Goal: Task Accomplishment & Management: Use online tool/utility

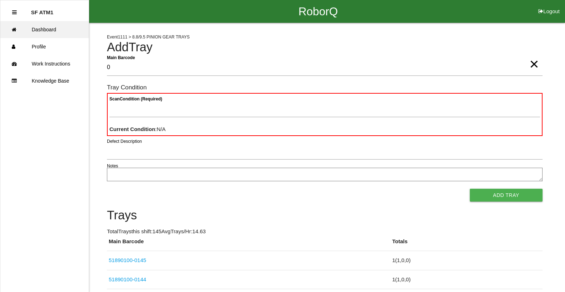
type Barcode "0"
click at [65, 30] on link "Dashboard" at bounding box center [44, 29] width 88 height 17
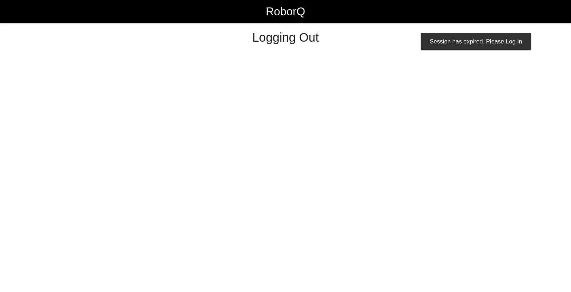
select select "Worker"
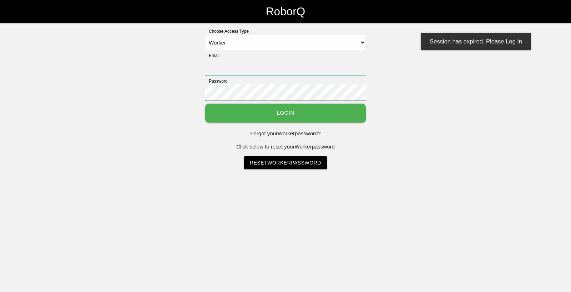
type input "[EMAIL_ADDRESS][DOMAIN_NAME]"
click at [326, 108] on button "Login" at bounding box center [285, 113] width 160 height 19
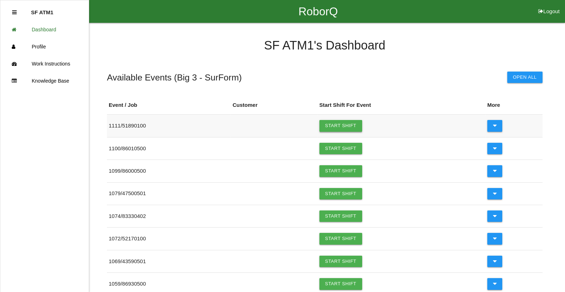
click at [357, 129] on link "Start Shift" at bounding box center [341, 125] width 43 height 11
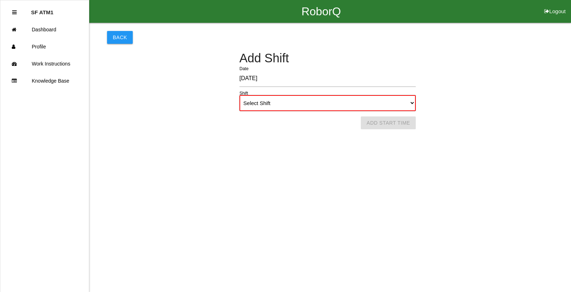
click at [376, 108] on select "Select Shift 1st Shift 2nd Shift 3rd Shift 4th Shift" at bounding box center [327, 103] width 176 height 16
select select "1"
click at [239, 95] on select "Select Shift 1st Shift 2nd Shift 3rd Shift 4th Shift" at bounding box center [327, 103] width 176 height 16
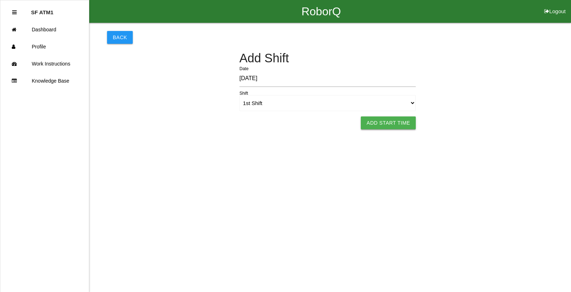
click at [402, 123] on button "Add Start Time" at bounding box center [388, 123] width 55 height 13
select select "5"
select select "58"
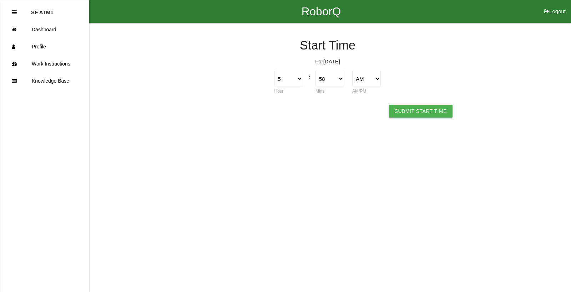
click at [412, 111] on button "Submit Start Time" at bounding box center [420, 111] width 63 height 13
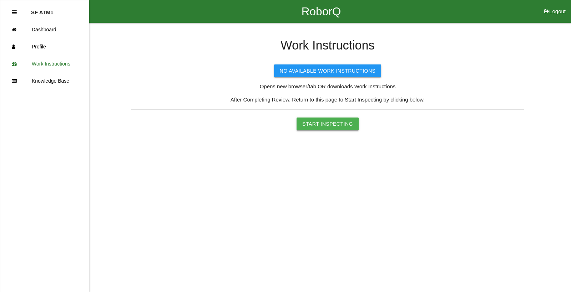
click at [311, 125] on button "Start Inspecting" at bounding box center [327, 124] width 62 height 13
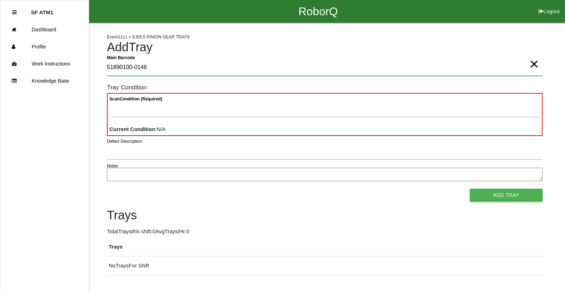
type Barcode "51890100-0146"
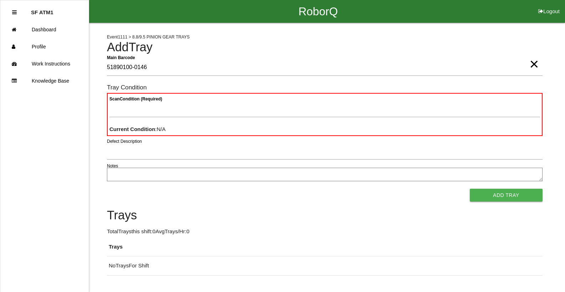
click at [533, 64] on span "×" at bounding box center [534, 57] width 9 height 14
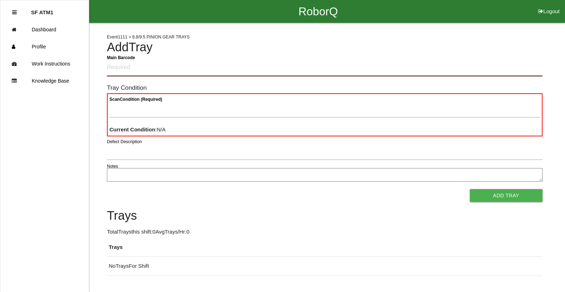
click at [191, 61] on Barcode "Main Barcode" at bounding box center [325, 68] width 436 height 17
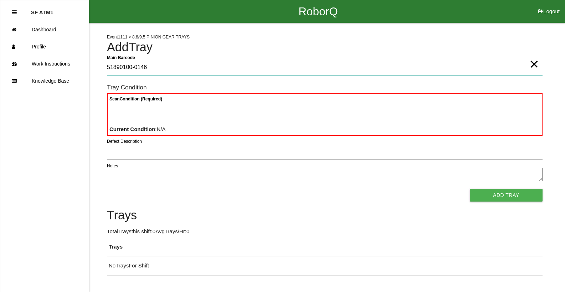
type Barcode "51890100-0146"
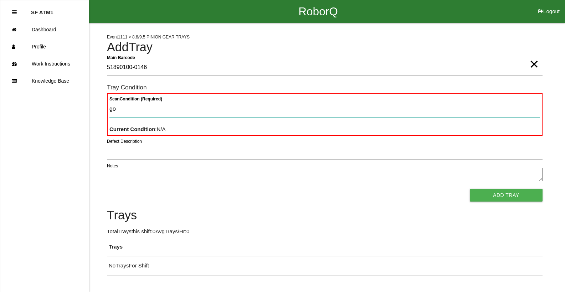
type Condition "goo"
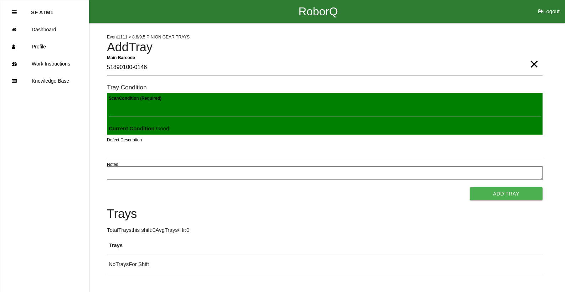
click at [470, 188] on button "Add Tray" at bounding box center [506, 194] width 73 height 13
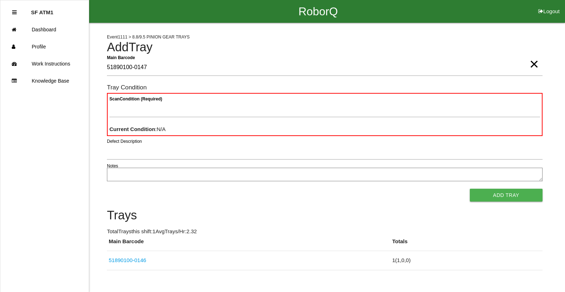
type Barcode "51890100-0147"
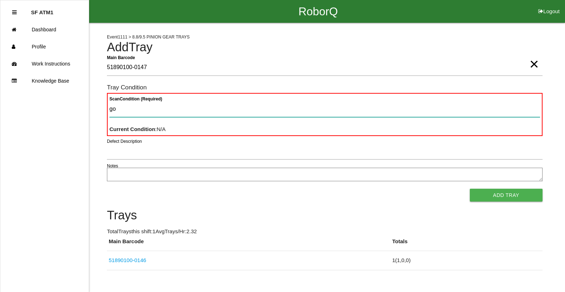
type Condition "goo"
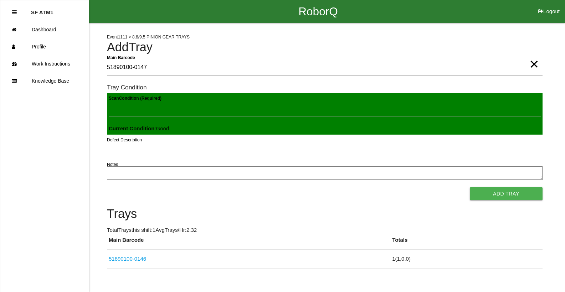
click at [470, 188] on button "Add Tray" at bounding box center [506, 194] width 73 height 13
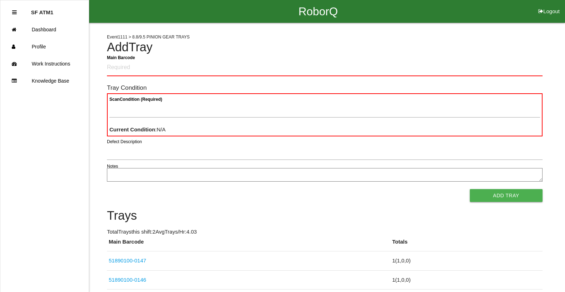
scroll to position [33, 0]
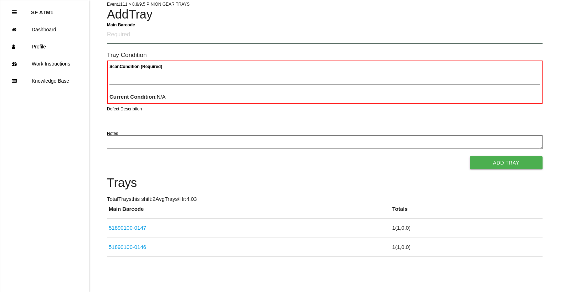
click at [321, 31] on Barcode "Main Barcode" at bounding box center [325, 35] width 436 height 17
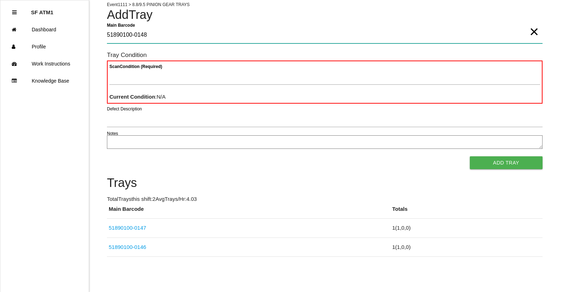
type Barcode "51890100-0148"
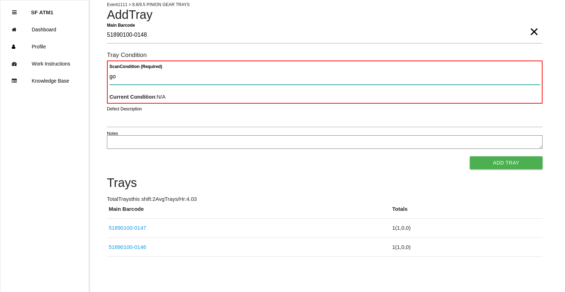
type Condition "goo"
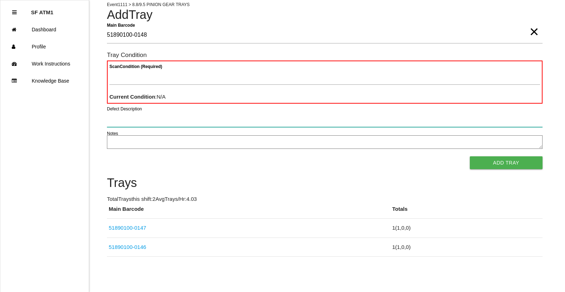
scroll to position [31, 0]
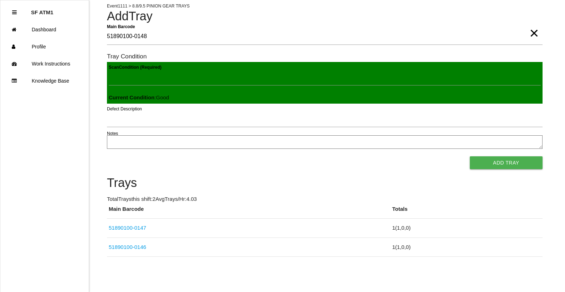
click at [470, 157] on button "Add Tray" at bounding box center [506, 163] width 73 height 13
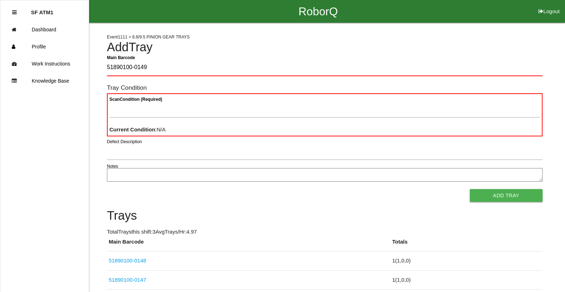
type Barcode "51890100-0149"
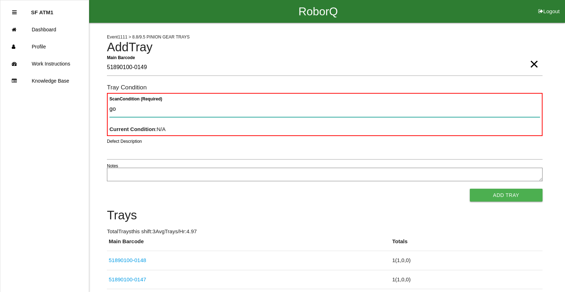
type Condition "goo"
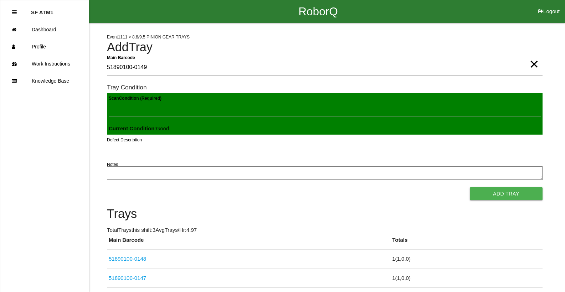
click at [470, 188] on button "Add Tray" at bounding box center [506, 194] width 73 height 13
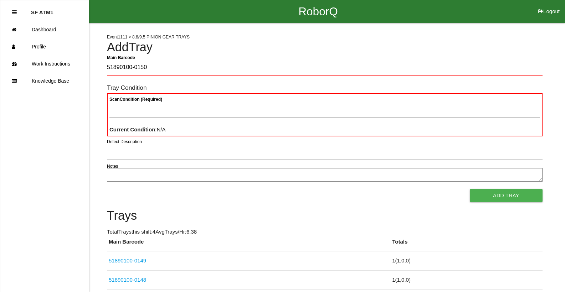
type Barcode "51890100-0150"
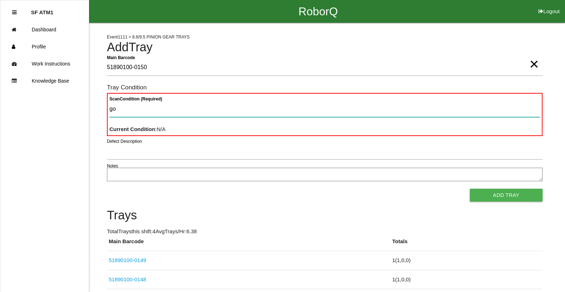
type Condition "goo"
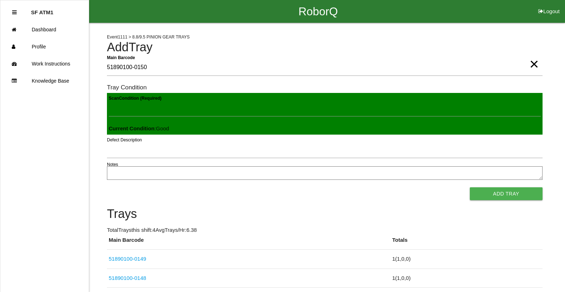
click at [470, 188] on button "Add Tray" at bounding box center [506, 194] width 73 height 13
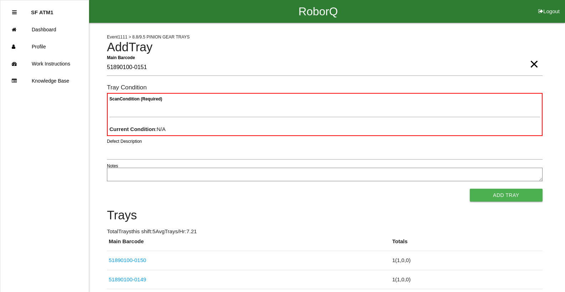
type Barcode "51890100-0151"
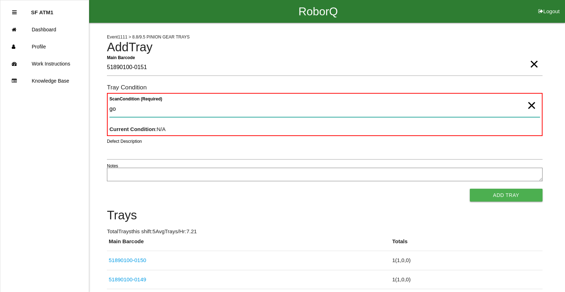
type Condition "goo"
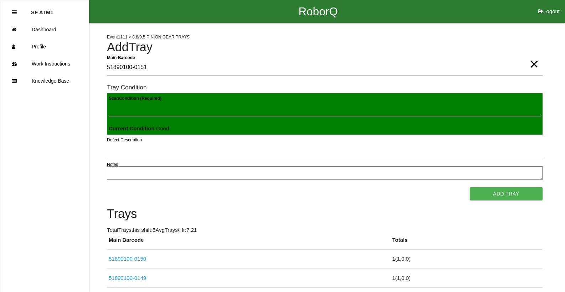
click at [470, 188] on button "Add Tray" at bounding box center [506, 194] width 73 height 13
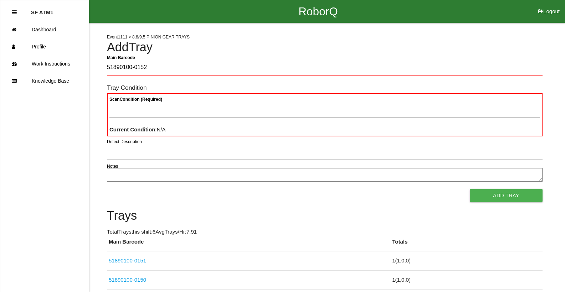
type Barcode "51890100-0152"
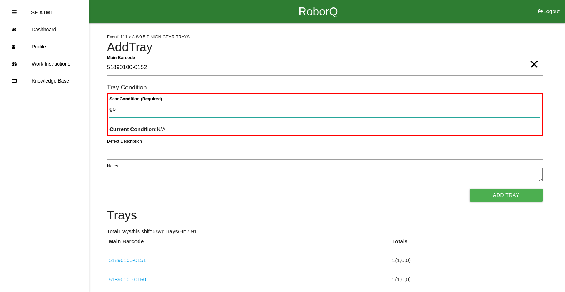
type Condition "goo"
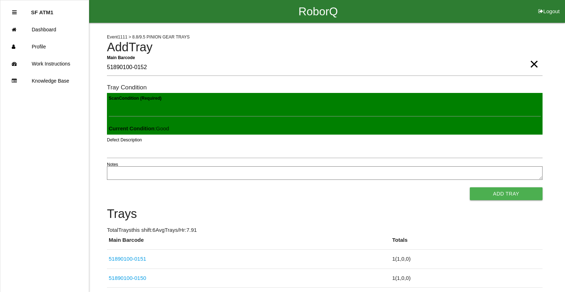
click at [470, 188] on button "Add Tray" at bounding box center [506, 194] width 73 height 13
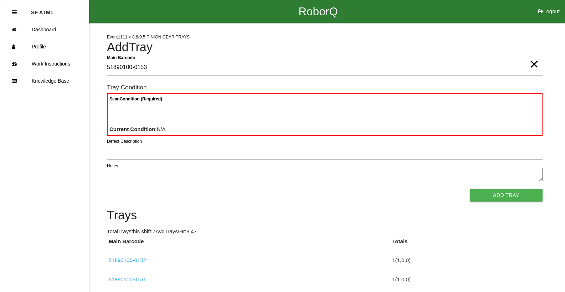
type Barcode "51890100-0153"
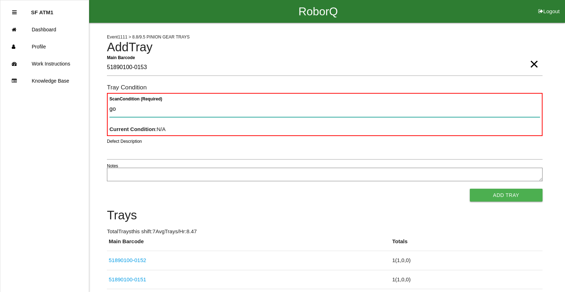
type Condition "goo"
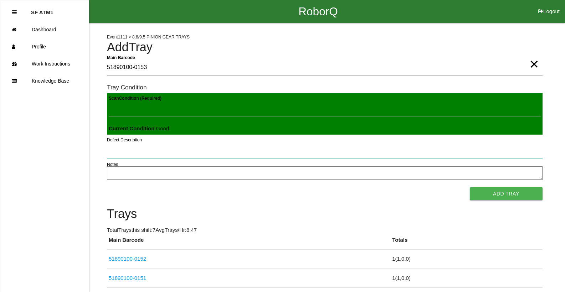
click at [470, 188] on button "Add Tray" at bounding box center [506, 194] width 73 height 13
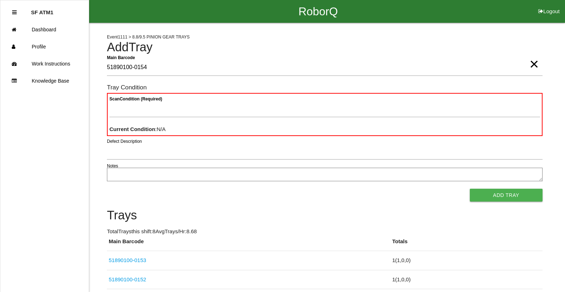
type Barcode "51890100-0154"
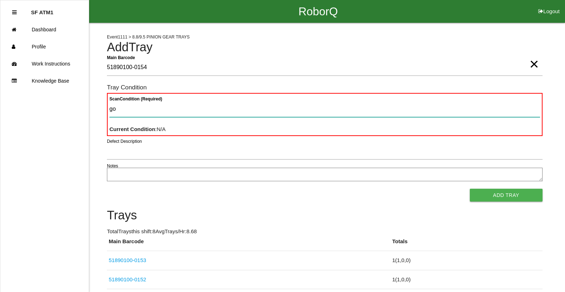
type Condition "goo"
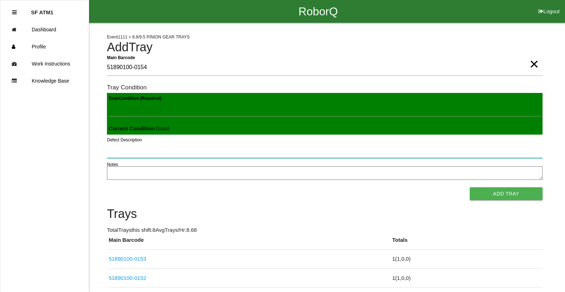
click at [470, 188] on button "Add Tray" at bounding box center [506, 194] width 73 height 13
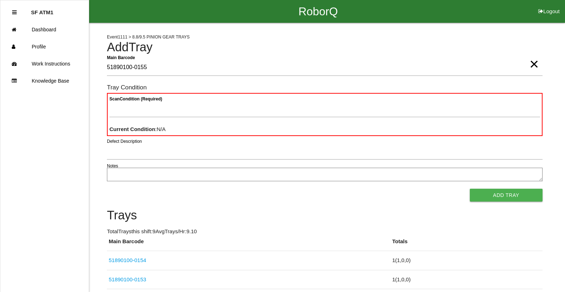
type Barcode "51890100-0155"
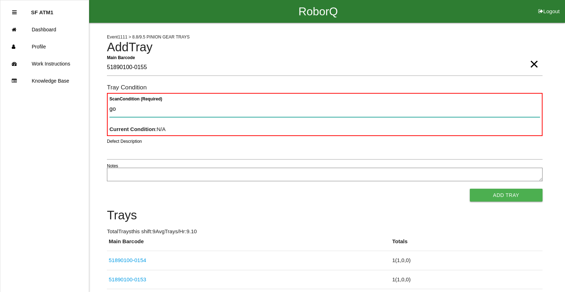
type Condition "goo"
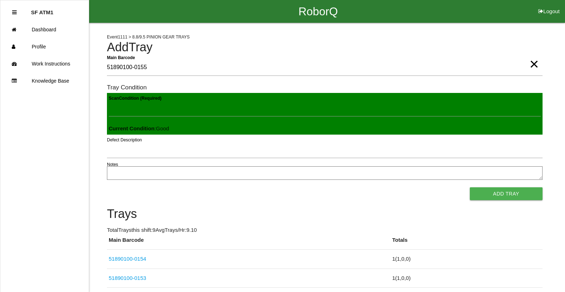
click at [470, 188] on button "Add Tray" at bounding box center [506, 194] width 73 height 13
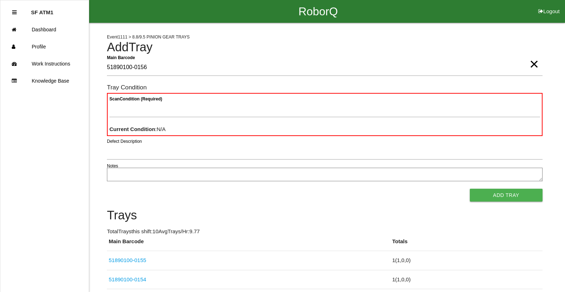
type Barcode "51890100-0156"
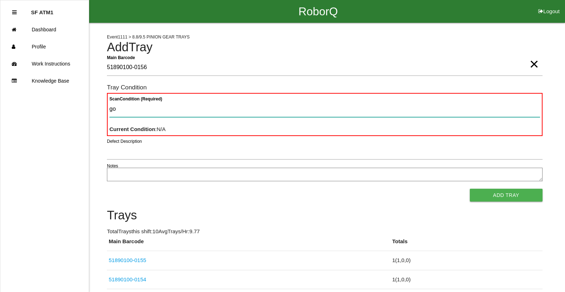
type Condition "goo"
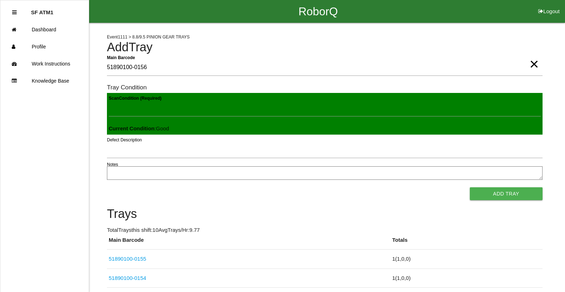
click at [470, 188] on button "Add Tray" at bounding box center [506, 194] width 73 height 13
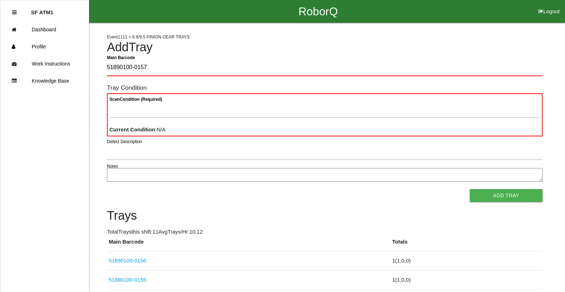
type Barcode "51890100-0157"
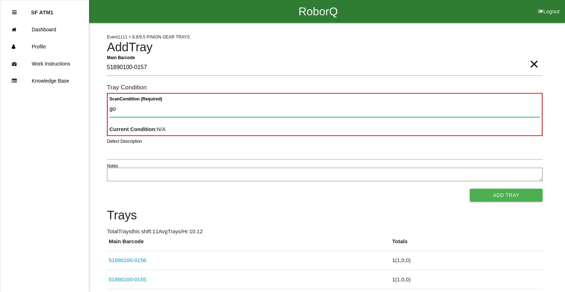
type Condition "goo"
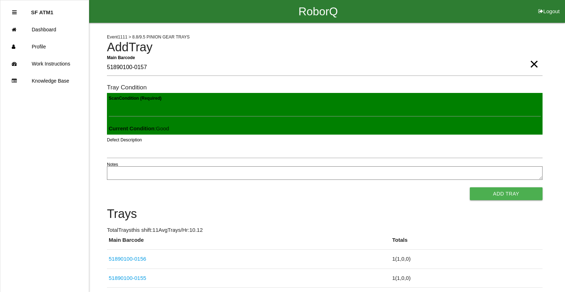
click at [470, 188] on button "Add Tray" at bounding box center [506, 194] width 73 height 13
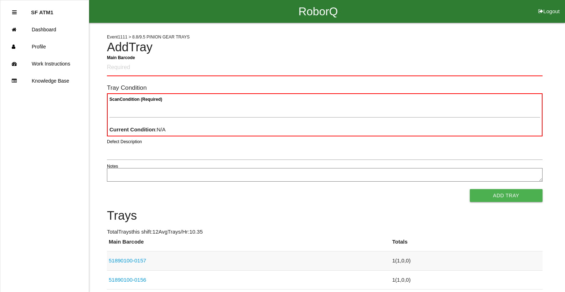
click at [135, 264] on link "51890100-0157" at bounding box center [127, 261] width 37 height 6
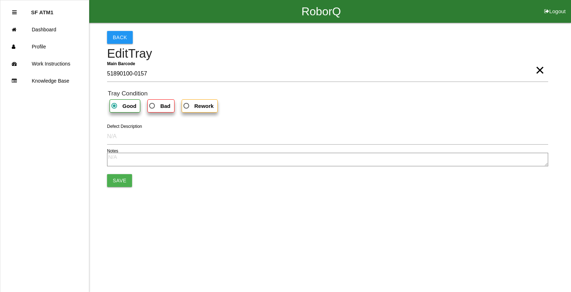
click at [156, 106] on span "Bad" at bounding box center [159, 106] width 22 height 9
click at [152, 106] on input "Bad" at bounding box center [150, 104] width 5 height 5
radio input "true"
drag, startPoint x: 117, startPoint y: 180, endPoint x: 107, endPoint y: 214, distance: 35.9
click at [107, 214] on html "RoborQ Logout SF ATM1 Dashboard Profile Work Instructions Knowledge Base Back E…" at bounding box center [285, 115] width 571 height 231
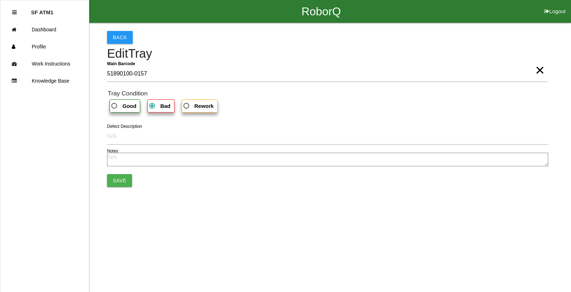
click at [107, 214] on html "RoborQ Logout SF ATM1 Dashboard Profile Work Instructions Knowledge Base Back E…" at bounding box center [285, 115] width 571 height 231
click at [122, 179] on button "Save" at bounding box center [119, 180] width 25 height 13
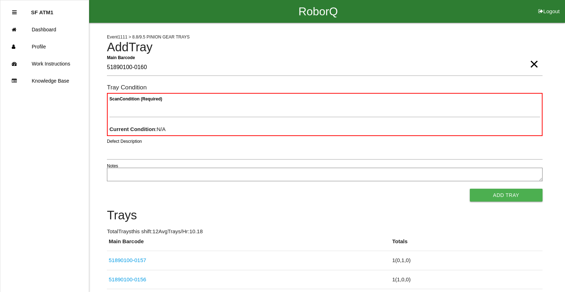
type Barcode "51890100-0160"
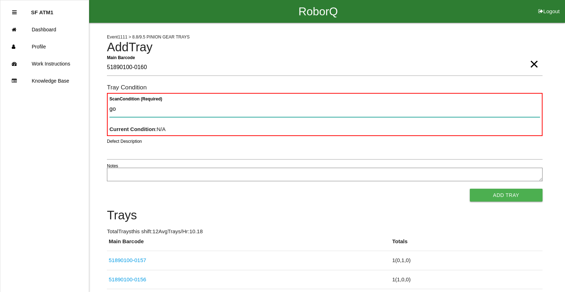
type Condition "goo"
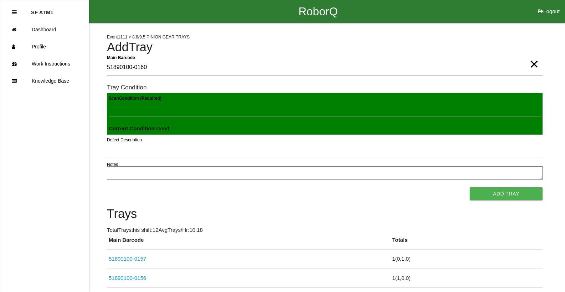
click at [470, 188] on button "Add Tray" at bounding box center [506, 194] width 73 height 13
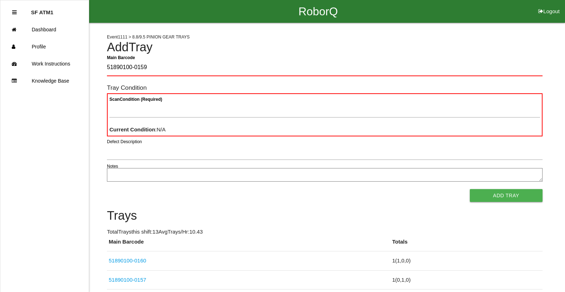
type Barcode "51890100-0159"
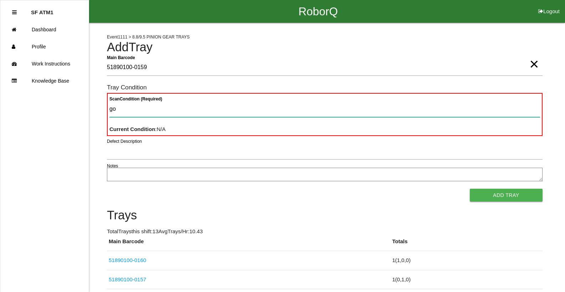
type Condition "goo"
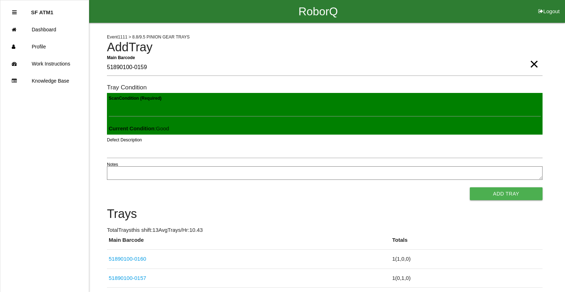
click at [470, 188] on button "Add Tray" at bounding box center [506, 194] width 73 height 13
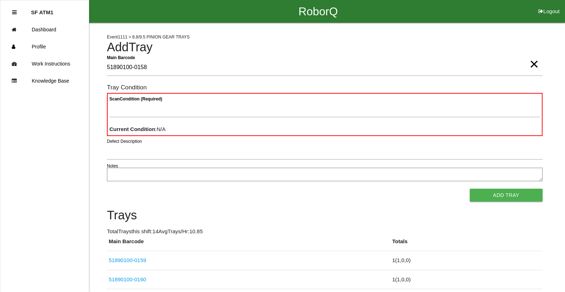
type Barcode "51890100-0158"
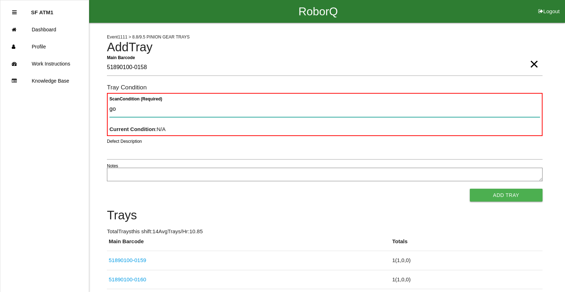
type Condition "goo"
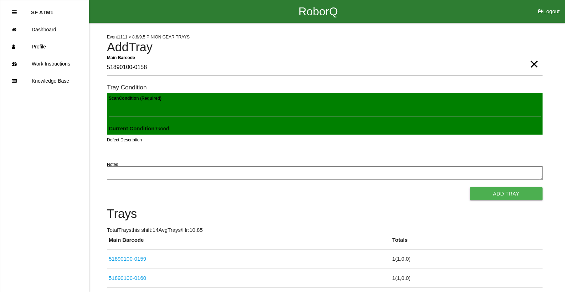
click at [470, 188] on button "Add Tray" at bounding box center [506, 194] width 73 height 13
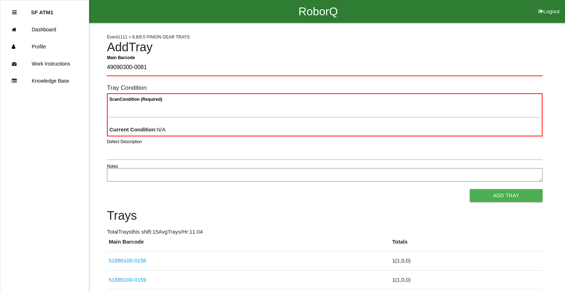
type Barcode "49090300-0081"
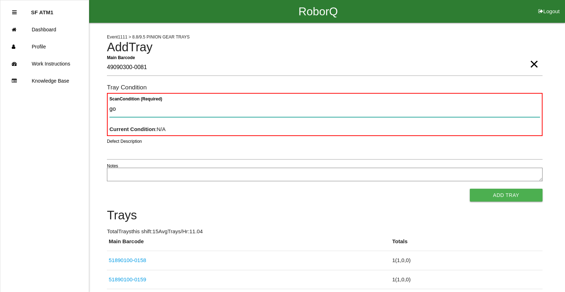
type Condition "goo"
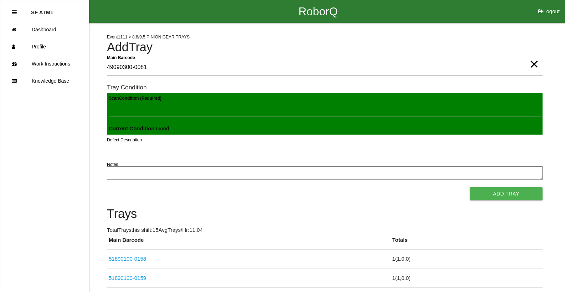
click at [470, 188] on button "Add Tray" at bounding box center [506, 194] width 73 height 13
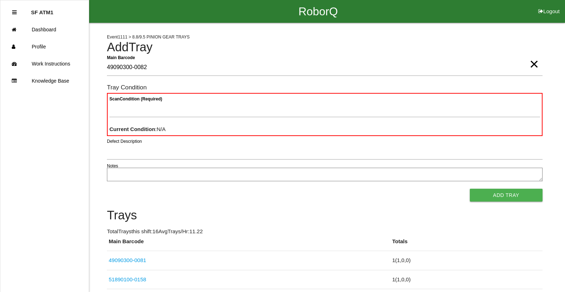
type Barcode "49090300-0082"
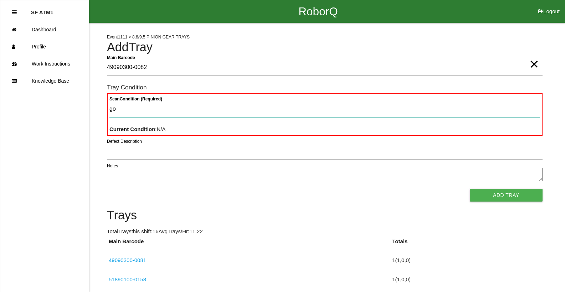
type Condition "goo"
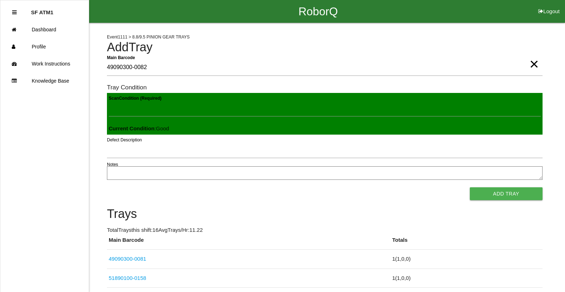
click at [470, 188] on button "Add Tray" at bounding box center [506, 194] width 73 height 13
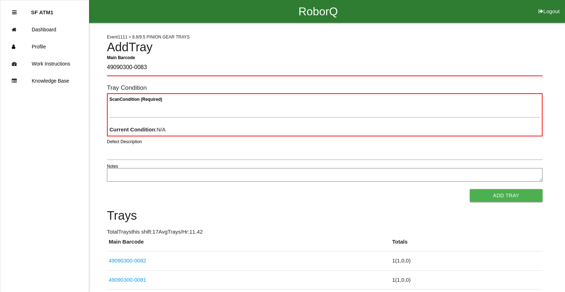
type Barcode "49090300-0083"
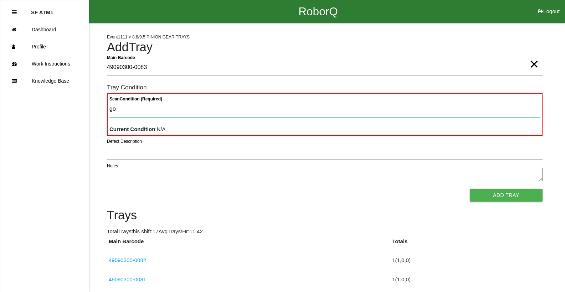
type Condition "goo"
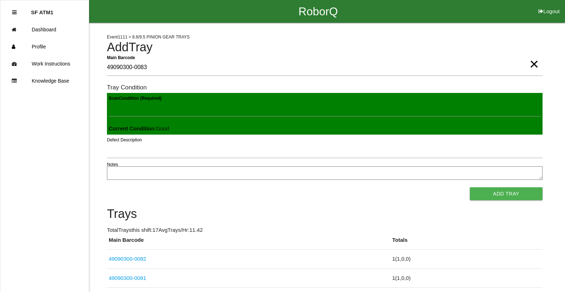
click at [470, 188] on button "Add Tray" at bounding box center [506, 194] width 73 height 13
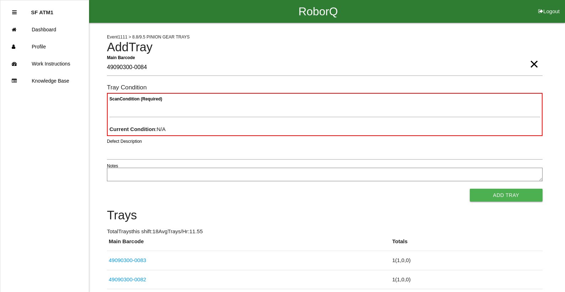
type Barcode "49090300-0084"
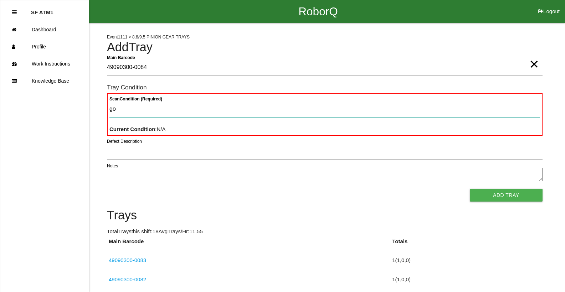
type Condition "goo"
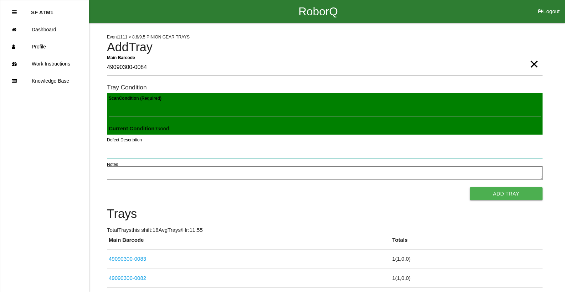
click at [470, 188] on button "Add Tray" at bounding box center [506, 194] width 73 height 13
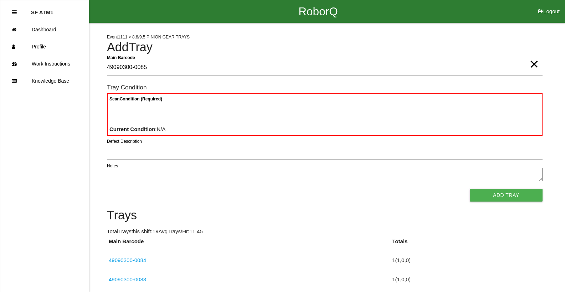
type Barcode "49090300-0085"
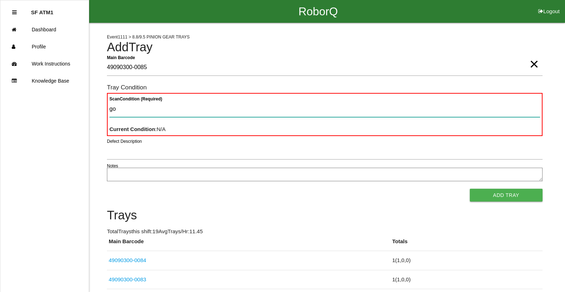
type Condition "goo"
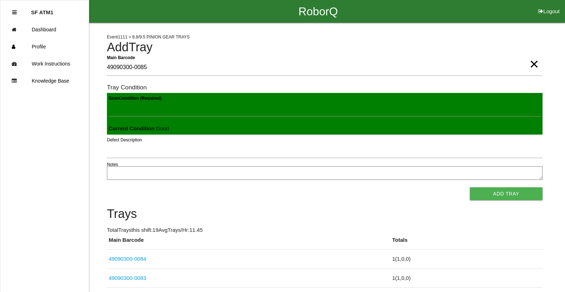
click at [470, 188] on button "Add Tray" at bounding box center [506, 194] width 73 height 13
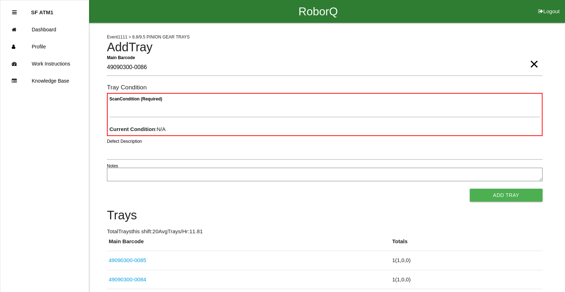
type Barcode "49090300-0086"
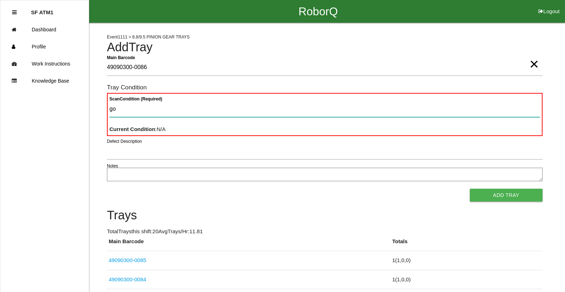
type Condition "goo"
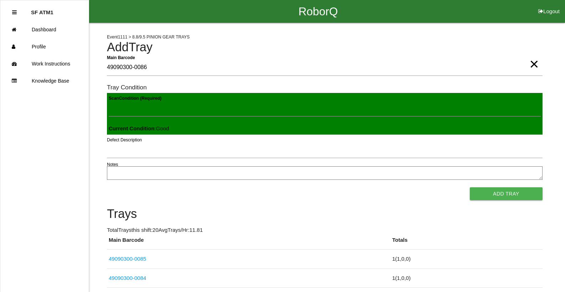
click at [470, 188] on button "Add Tray" at bounding box center [506, 194] width 73 height 13
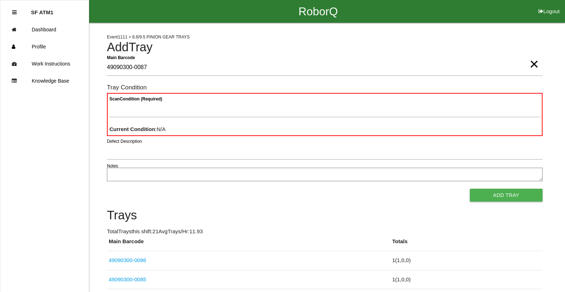
type Barcode "49090300-0087"
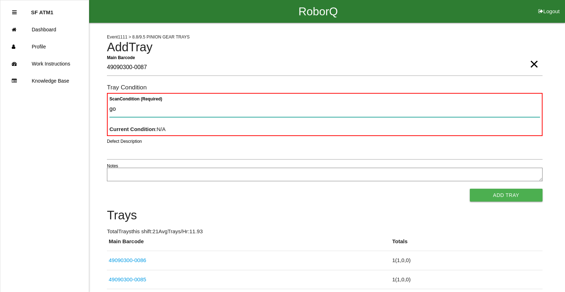
type Condition "goo"
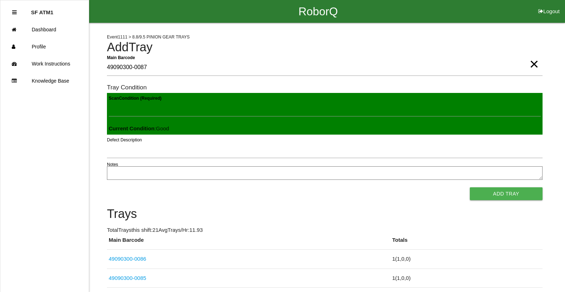
click at [470, 188] on button "Add Tray" at bounding box center [506, 194] width 73 height 13
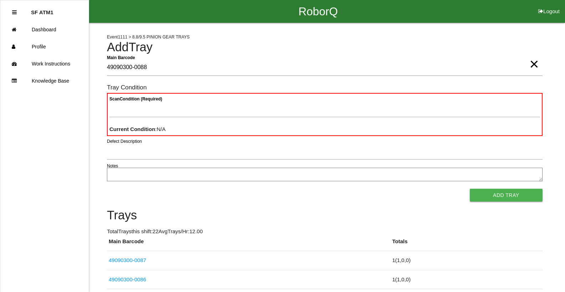
type Barcode "49090300-0088"
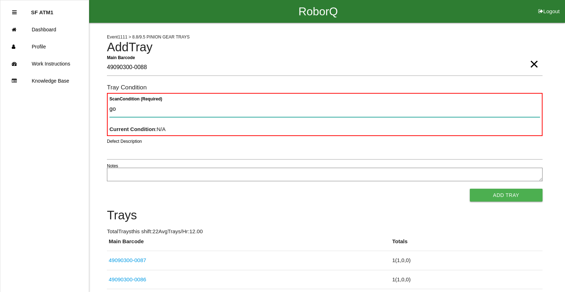
type Condition "goo"
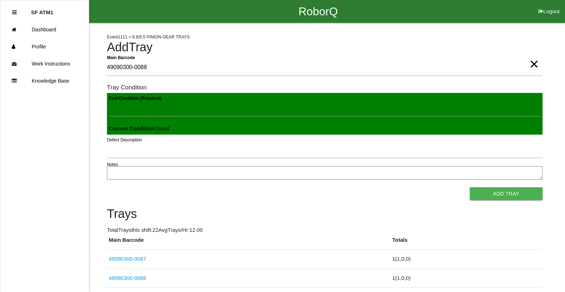
click at [470, 188] on button "Add Tray" at bounding box center [506, 194] width 73 height 13
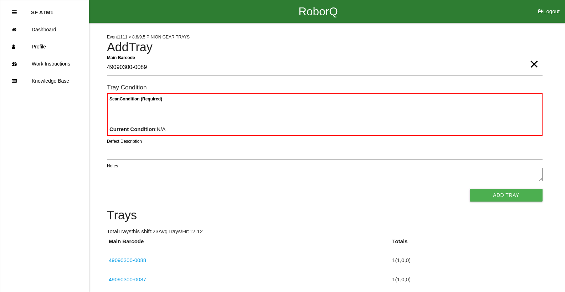
type Barcode "49090300-0089"
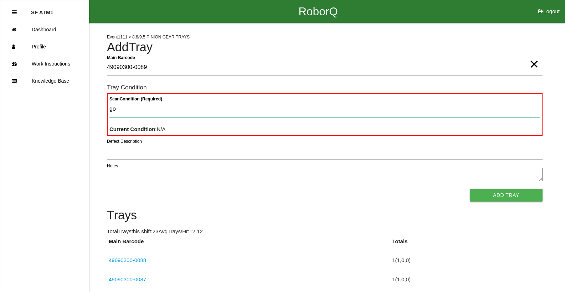
type Condition "goo"
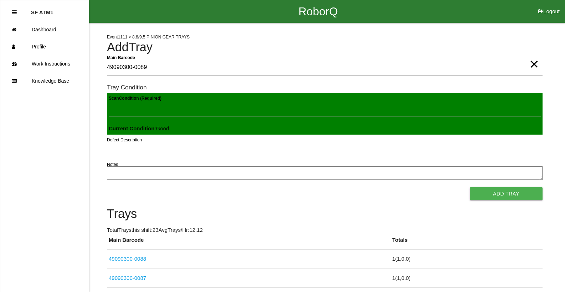
click at [470, 188] on button "Add Tray" at bounding box center [506, 194] width 73 height 13
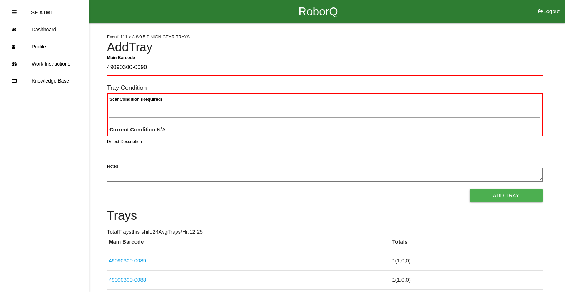
type Barcode "49090300-0090"
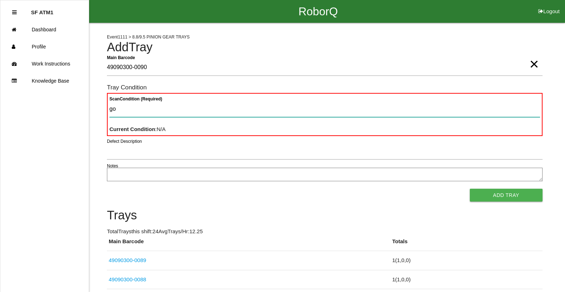
type Condition "goo"
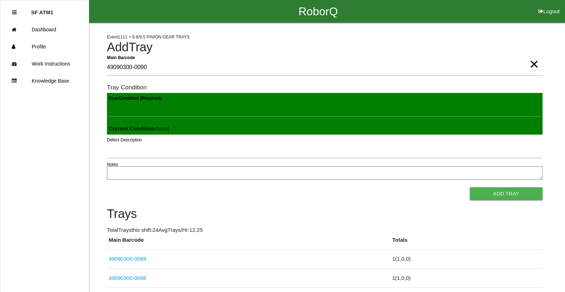
click at [470, 188] on button "Add Tray" at bounding box center [506, 194] width 73 height 13
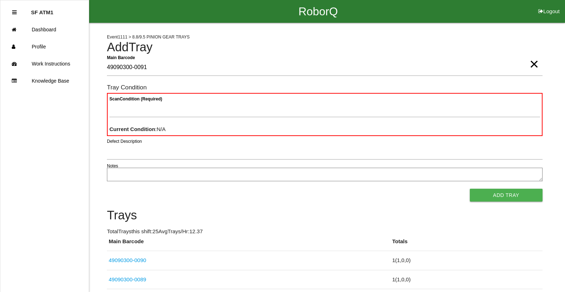
type Barcode "49090300-0091"
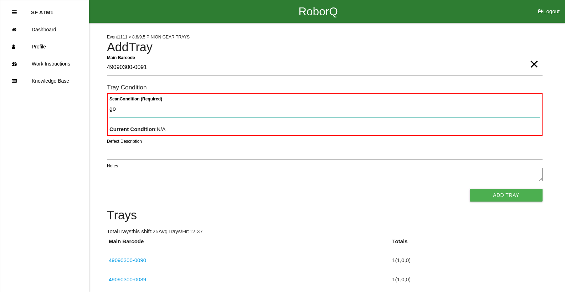
type Condition "goo"
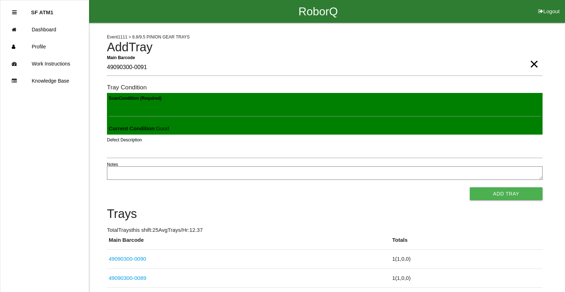
click at [470, 188] on button "Add Tray" at bounding box center [506, 194] width 73 height 13
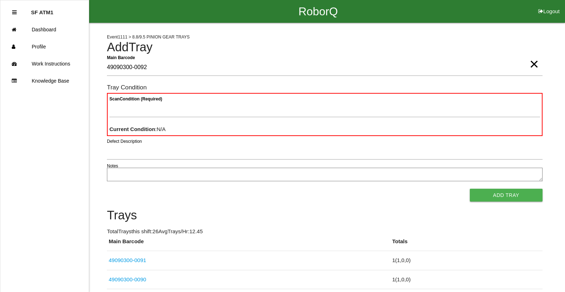
type Barcode "49090300-0092"
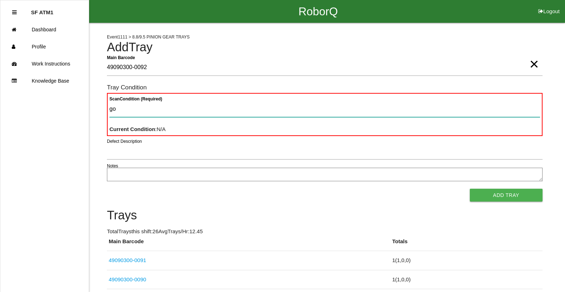
type Condition "goo"
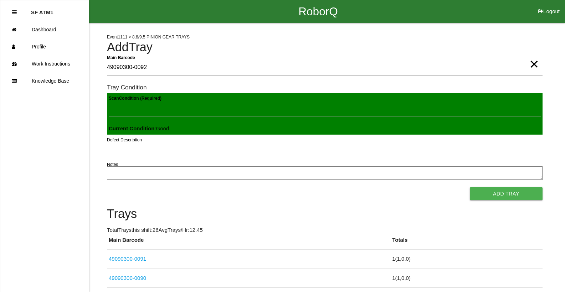
click at [470, 188] on button "Add Tray" at bounding box center [506, 194] width 73 height 13
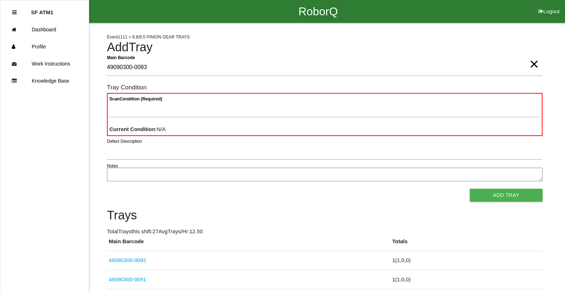
type Barcode "49090300-0093"
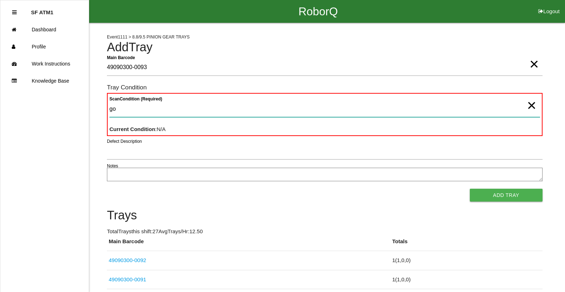
type Condition "goo"
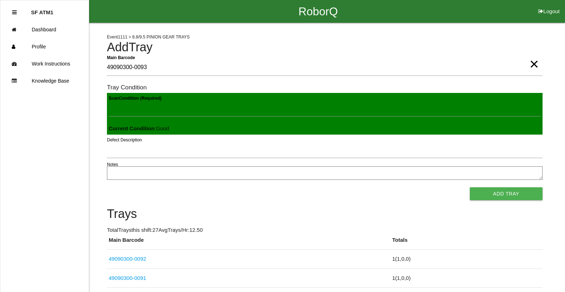
click at [470, 188] on button "Add Tray" at bounding box center [506, 194] width 73 height 13
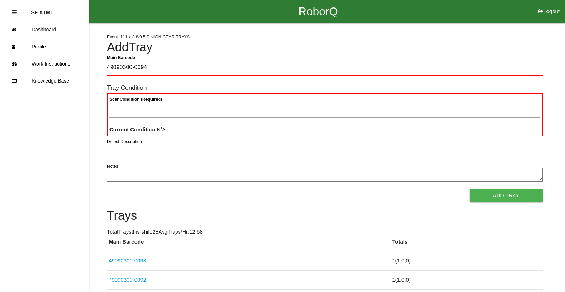
type Barcode "49090300-0094"
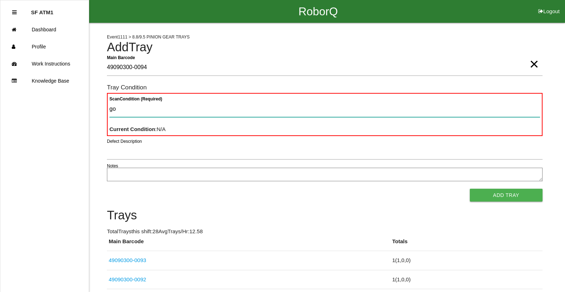
type Condition "goo"
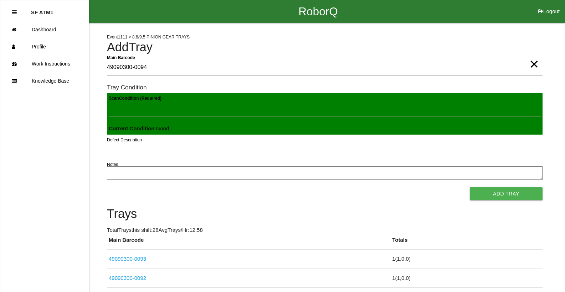
click at [470, 188] on button "Add Tray" at bounding box center [506, 194] width 73 height 13
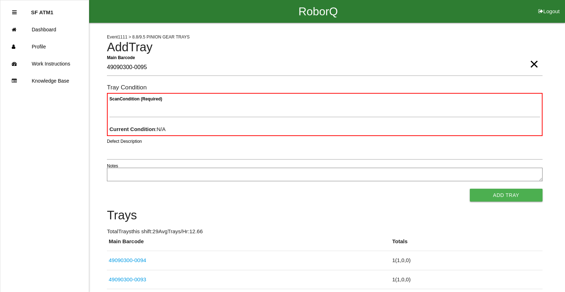
type Barcode "49090300-0095"
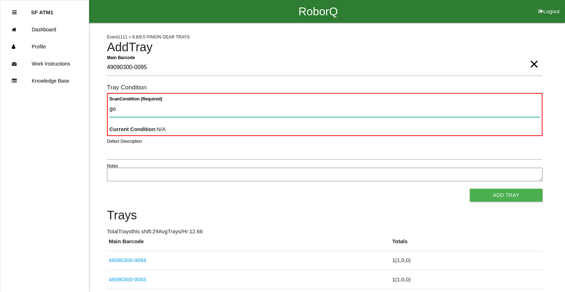
type Condition "goo"
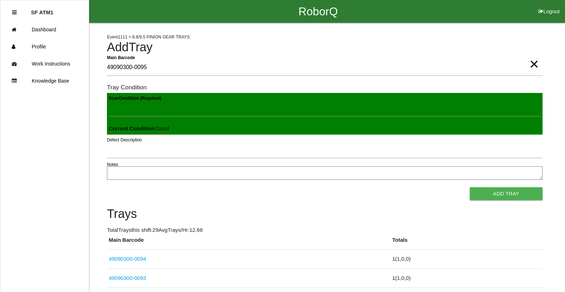
click at [470, 188] on button "Add Tray" at bounding box center [506, 194] width 73 height 13
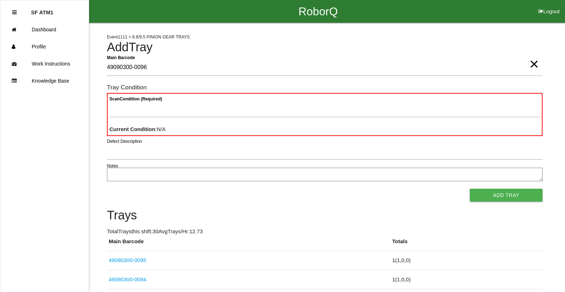
type Barcode "49090300-0096"
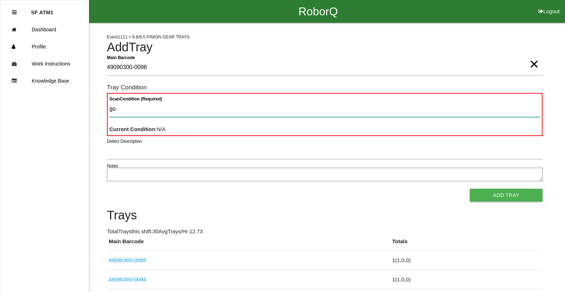
type Condition "goo"
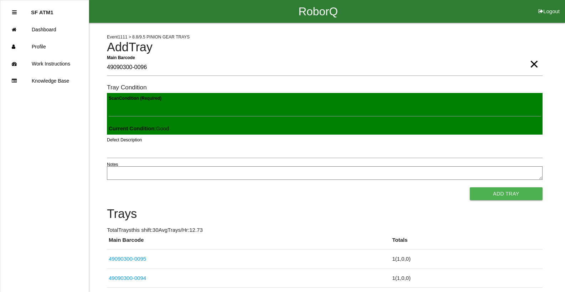
click at [470, 188] on button "Add Tray" at bounding box center [506, 194] width 73 height 13
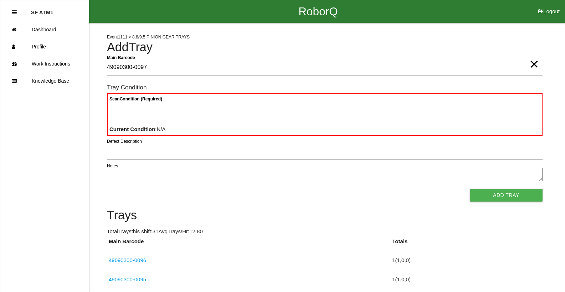
type Barcode "49090300-0097"
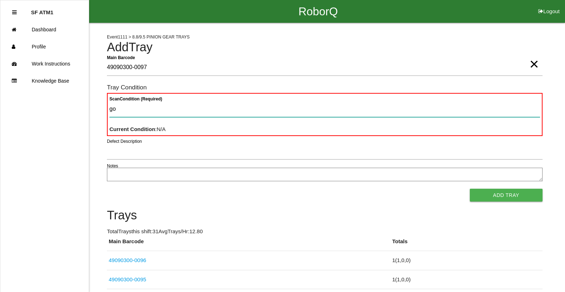
type Condition "goo"
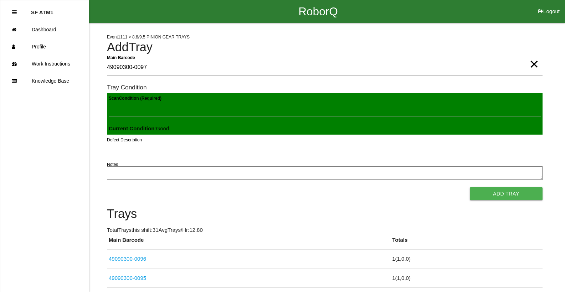
click at [470, 188] on button "Add Tray" at bounding box center [506, 194] width 73 height 13
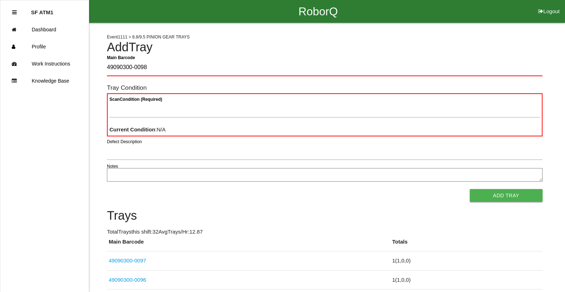
type Barcode "49090300-0098"
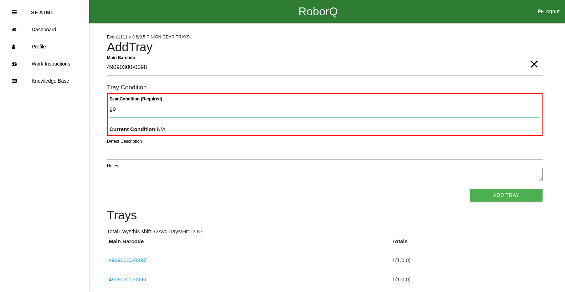
type Condition "goo"
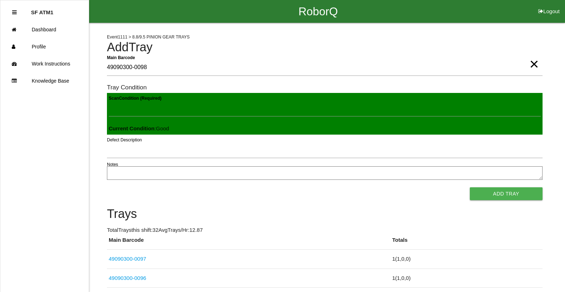
click at [470, 188] on button "Add Tray" at bounding box center [506, 194] width 73 height 13
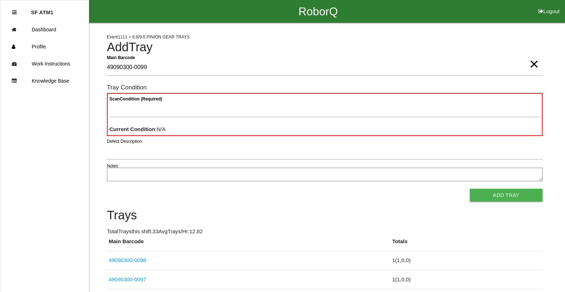
type Barcode "49090300-0099"
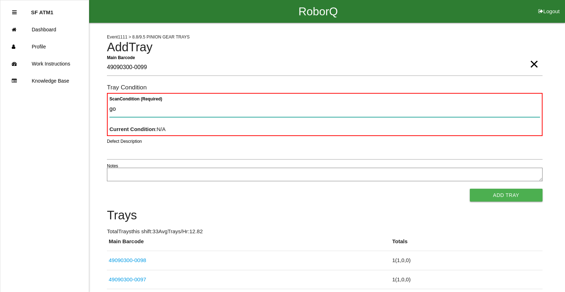
type Condition "goo"
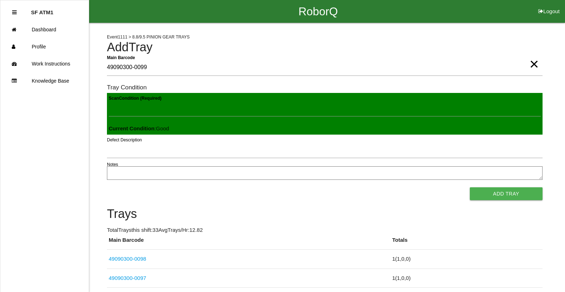
click at [470, 188] on button "Add Tray" at bounding box center [506, 194] width 73 height 13
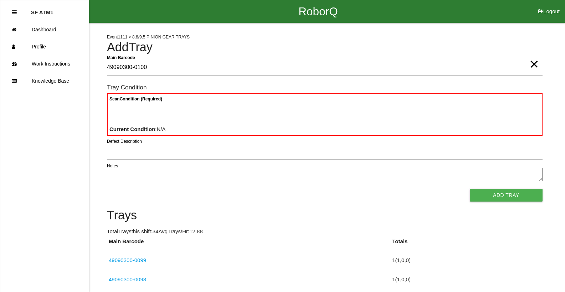
type Barcode "49090300-0100"
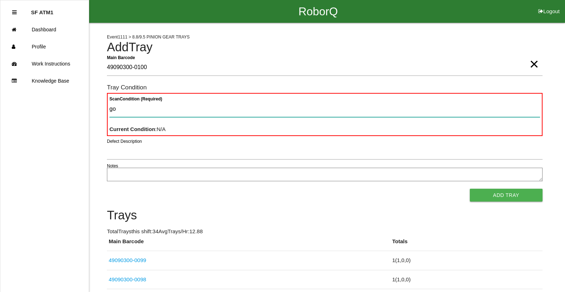
type Condition "goo"
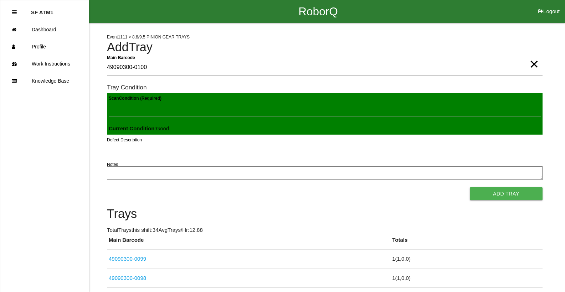
click at [470, 188] on button "Add Tray" at bounding box center [506, 194] width 73 height 13
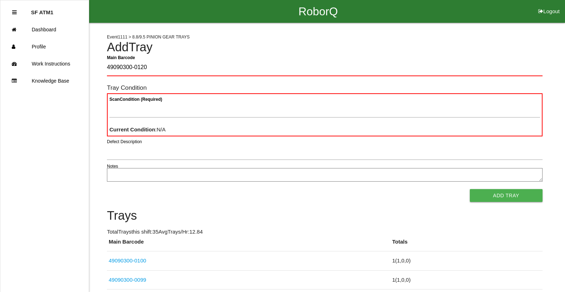
type Barcode "49090300-0120"
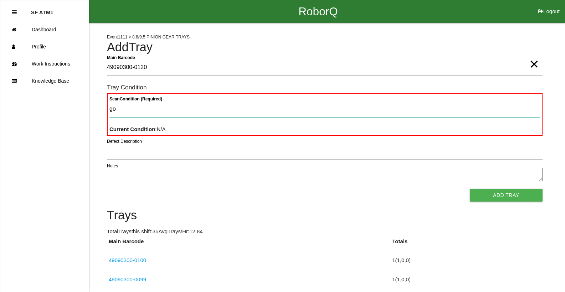
type Condition "goo"
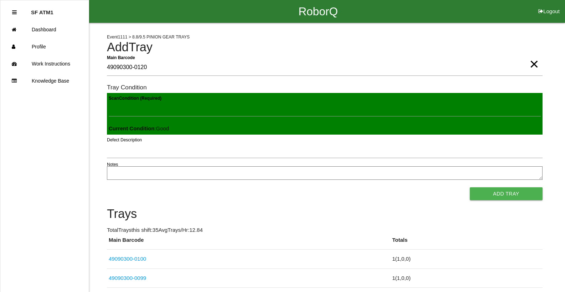
click at [470, 188] on button "Add Tray" at bounding box center [506, 194] width 73 height 13
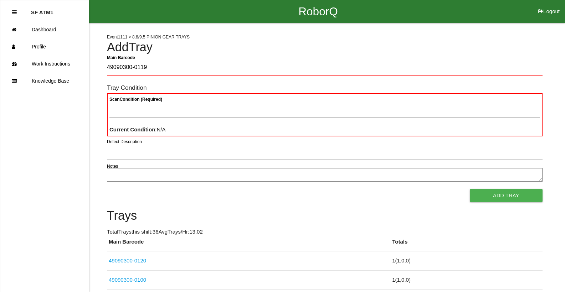
type Barcode "49090300-0119"
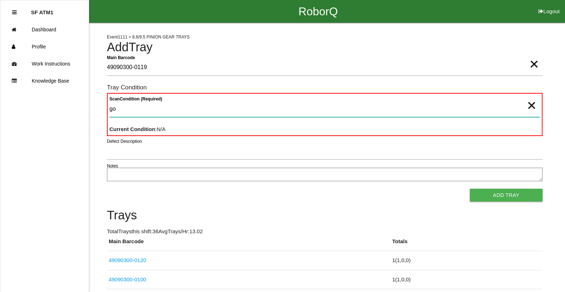
type Condition "goo"
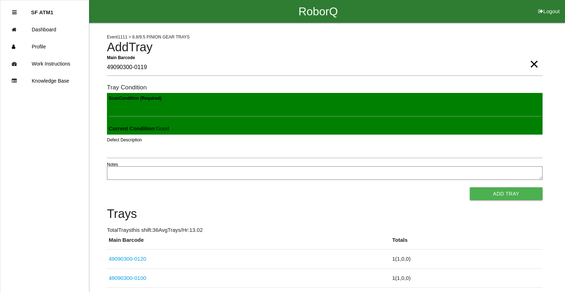
click at [470, 188] on button "Add Tray" at bounding box center [506, 194] width 73 height 13
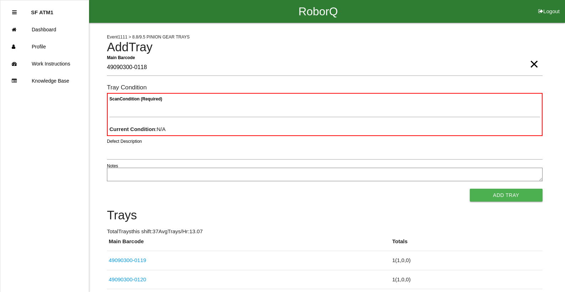
type Barcode "49090300-0118"
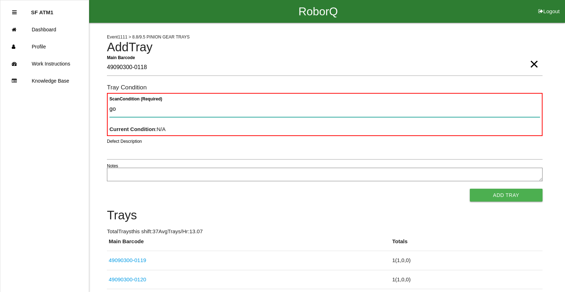
type Condition "goo"
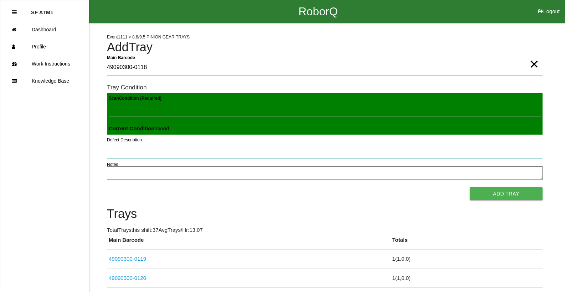
click at [470, 188] on button "Add Tray" at bounding box center [506, 194] width 73 height 13
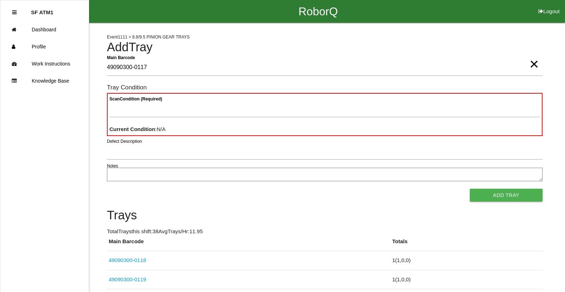
type Barcode "49090300-0117"
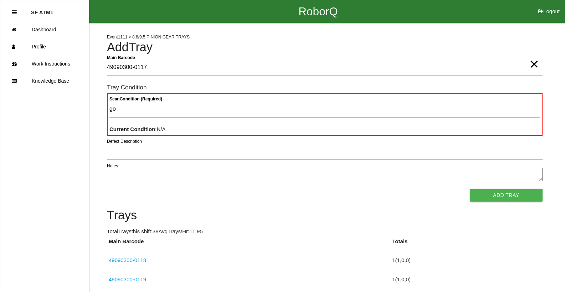
type Condition "goo"
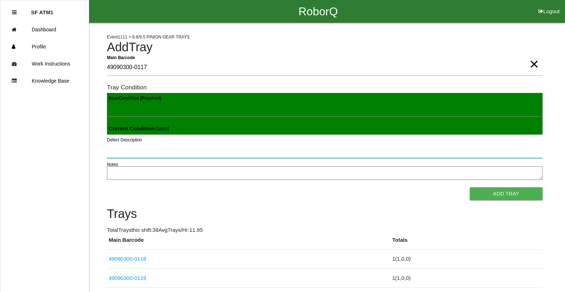
click at [470, 188] on button "Add Tray" at bounding box center [506, 194] width 73 height 13
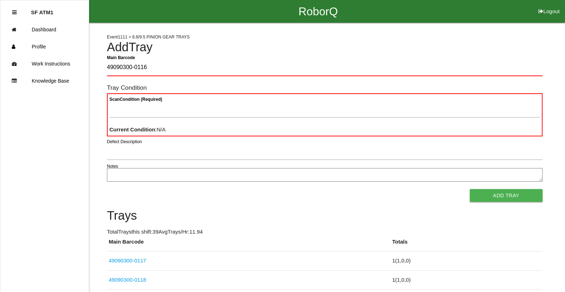
type Barcode "49090300-0116"
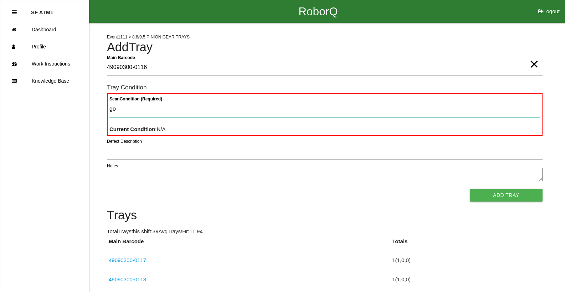
type Condition "goo"
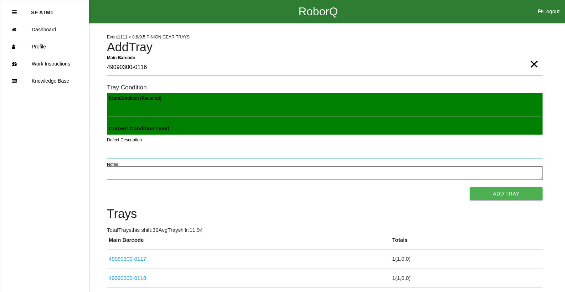
click at [470, 188] on button "Add Tray" at bounding box center [506, 194] width 73 height 13
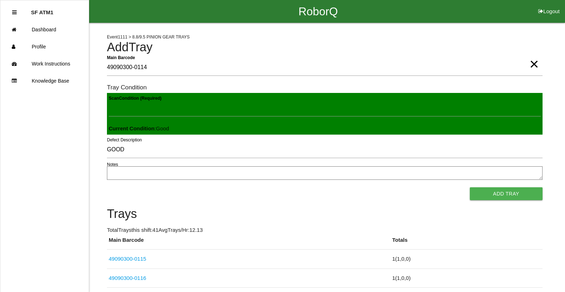
scroll to position [1, 0]
click at [470, 188] on button "Add Tray" at bounding box center [506, 194] width 73 height 13
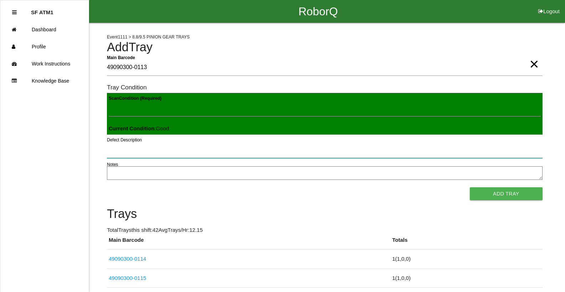
click at [470, 188] on button "Add Tray" at bounding box center [506, 194] width 73 height 13
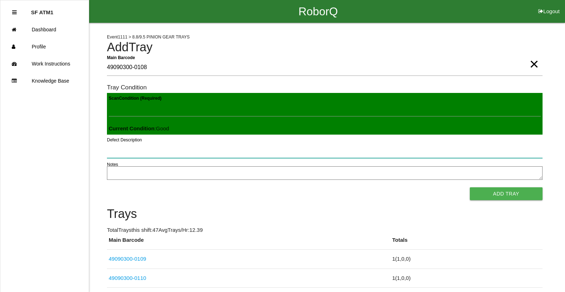
click at [470, 188] on button "Add Tray" at bounding box center [506, 194] width 73 height 13
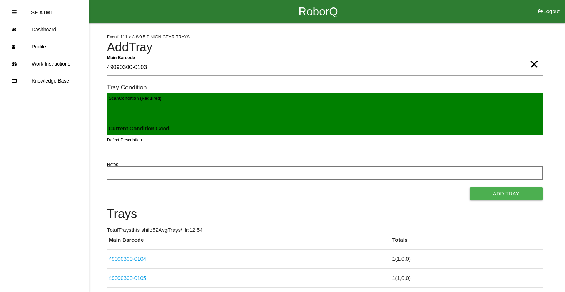
click at [470, 188] on button "Add Tray" at bounding box center [506, 194] width 73 height 13
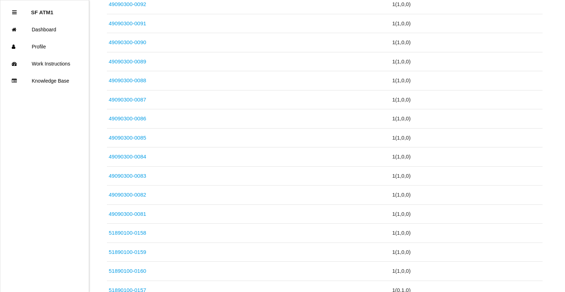
scroll to position [749, 0]
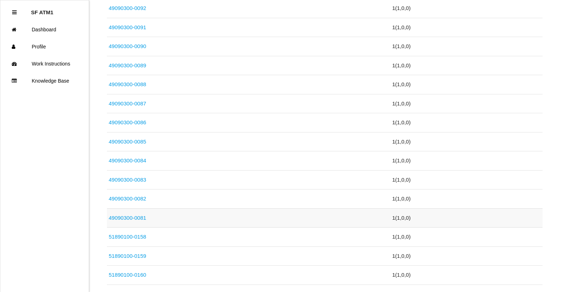
click at [132, 220] on link "49090300-0081" at bounding box center [127, 218] width 37 height 6
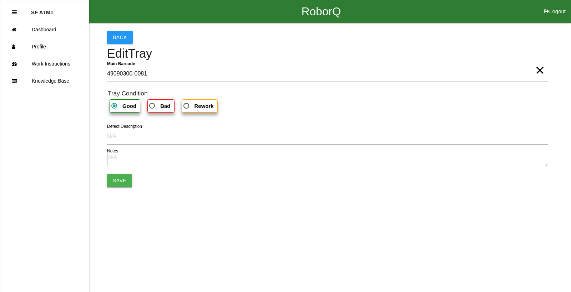
click at [115, 179] on button "Save" at bounding box center [119, 180] width 25 height 13
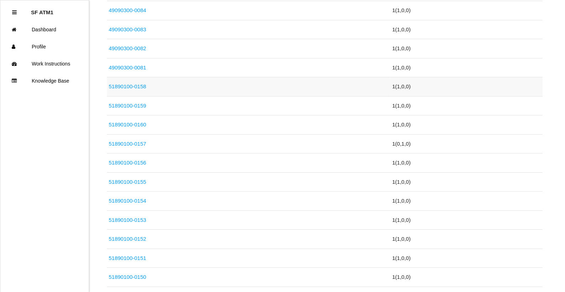
scroll to position [64, 0]
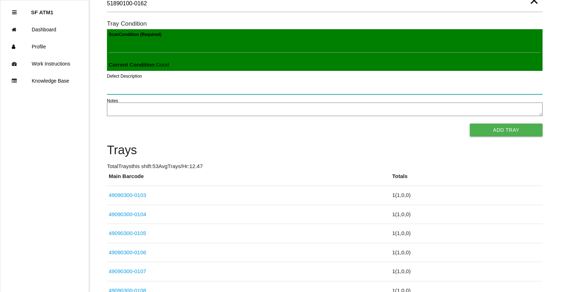
click at [470, 124] on button "Add Tray" at bounding box center [506, 130] width 73 height 13
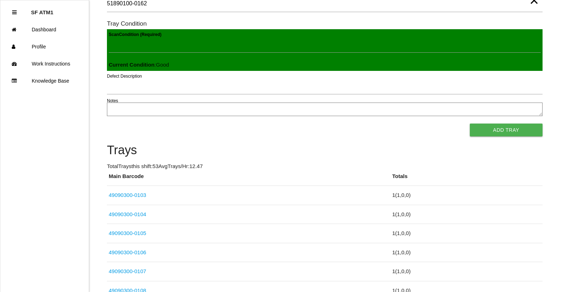
scroll to position [0, 0]
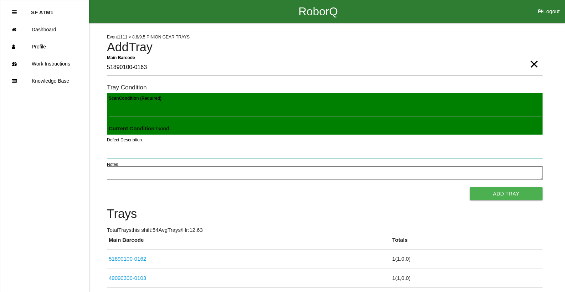
click at [470, 188] on button "Add Tray" at bounding box center [506, 194] width 73 height 13
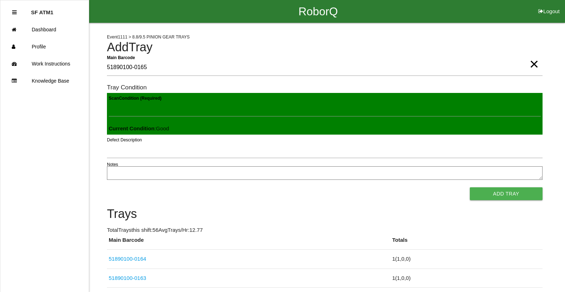
click at [470, 188] on button "Add Tray" at bounding box center [506, 194] width 73 height 13
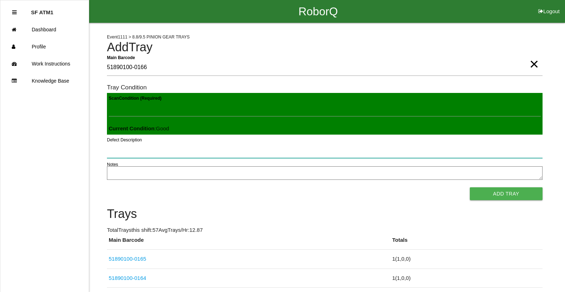
click at [470, 188] on button "Add Tray" at bounding box center [506, 194] width 73 height 13
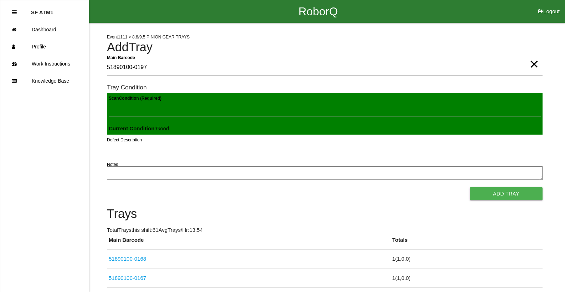
click at [470, 188] on button "Add Tray" at bounding box center [506, 194] width 73 height 13
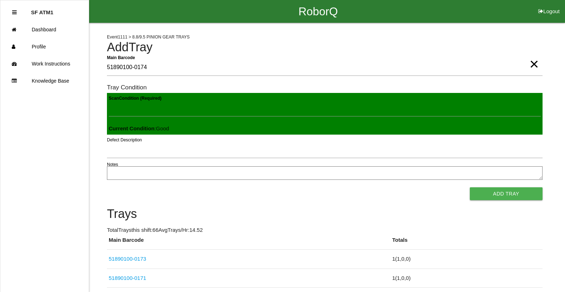
click at [470, 188] on button "Add Tray" at bounding box center [506, 194] width 73 height 13
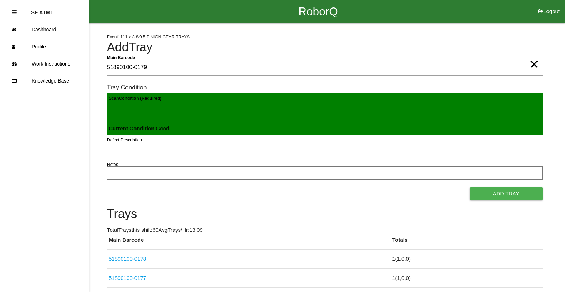
click at [470, 188] on button "Add Tray" at bounding box center [506, 194] width 73 height 13
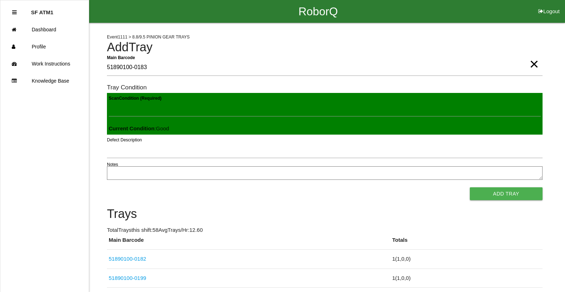
click at [470, 188] on button "Add Tray" at bounding box center [506, 194] width 73 height 13
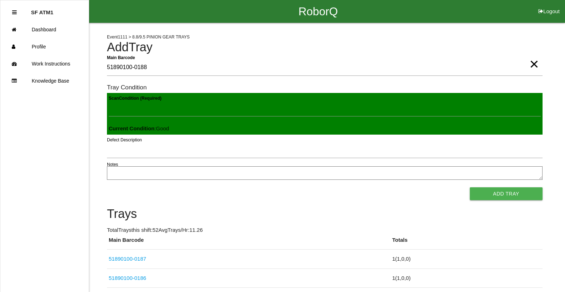
click at [470, 188] on button "Add Tray" at bounding box center [506, 194] width 73 height 13
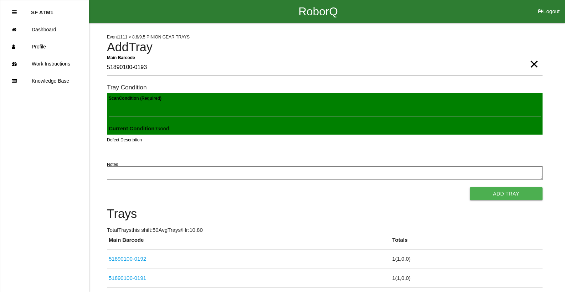
click at [470, 188] on button "Add Tray" at bounding box center [506, 194] width 73 height 13
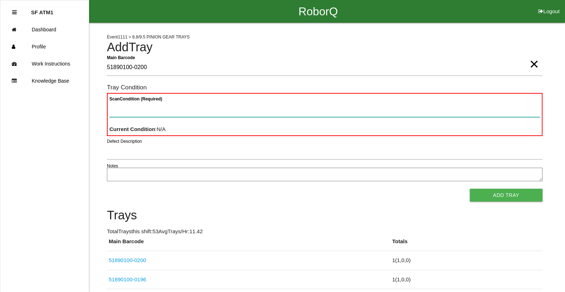
click at [470, 189] on button "Add Tray" at bounding box center [506, 195] width 73 height 13
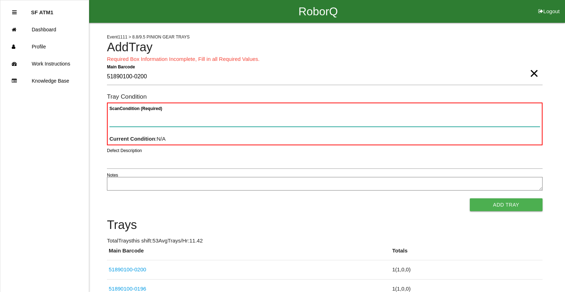
click at [280, 119] on Condition "Scan Condition (Required)" at bounding box center [324, 119] width 431 height 16
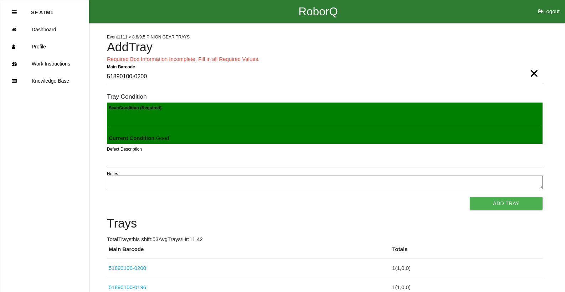
click at [470, 197] on button "Add Tray" at bounding box center [506, 203] width 73 height 13
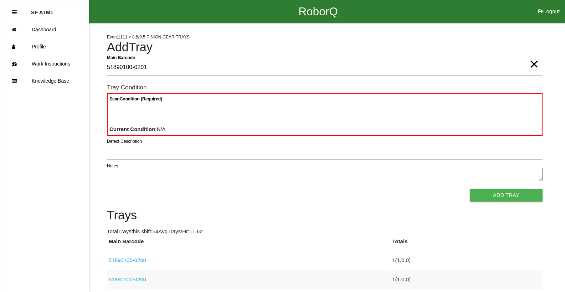
click at [142, 277] on link "51890100-0200" at bounding box center [127, 280] width 37 height 6
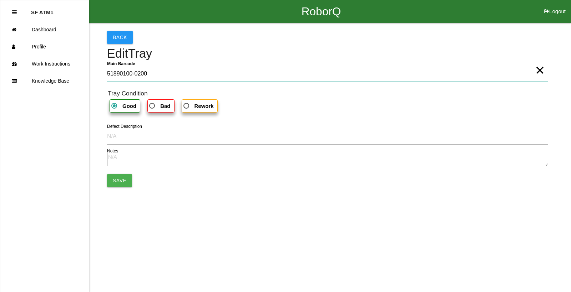
click at [147, 73] on Barcode "51890100-0200" at bounding box center [327, 74] width 441 height 16
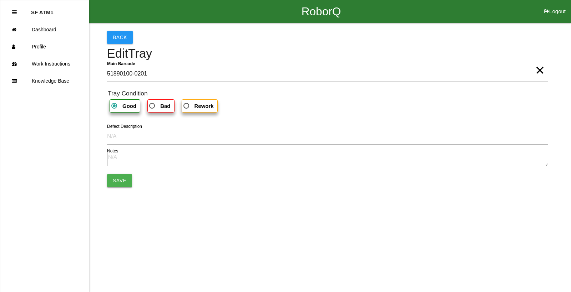
click at [118, 181] on button "Save" at bounding box center [119, 180] width 25 height 13
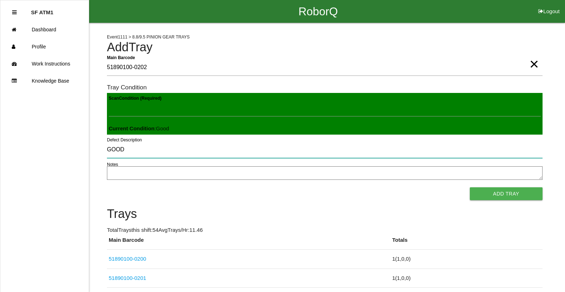
click at [152, 155] on input "GOOD" at bounding box center [325, 150] width 436 height 16
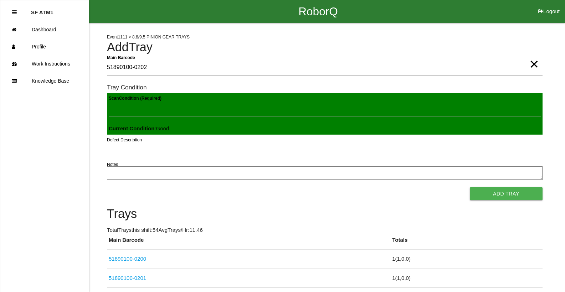
click at [470, 188] on button "Add Tray" at bounding box center [506, 194] width 73 height 13
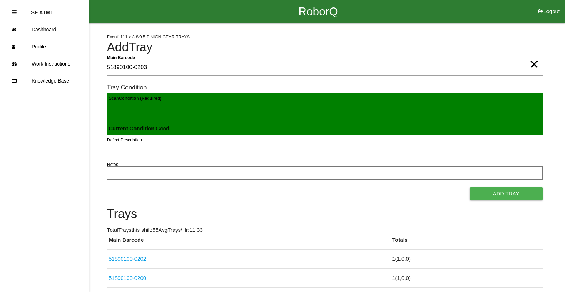
click at [470, 188] on button "Add Tray" at bounding box center [506, 194] width 73 height 13
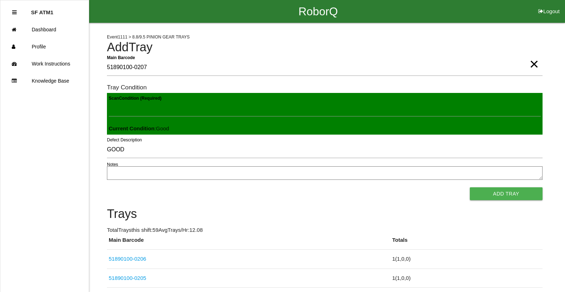
scroll to position [151, 0]
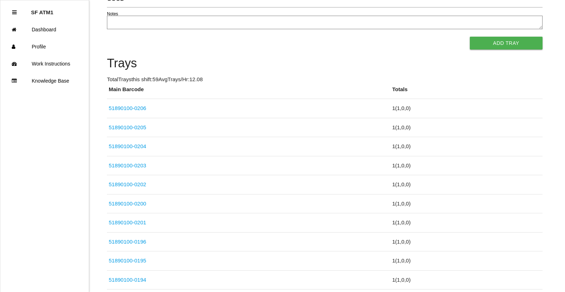
click link "51890100-0204" at bounding box center [127, 146] width 37 height 6
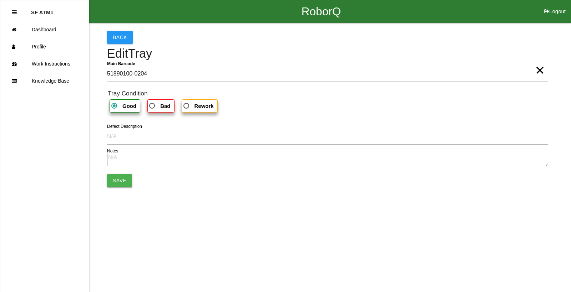
click at [123, 182] on button "Save" at bounding box center [119, 180] width 25 height 13
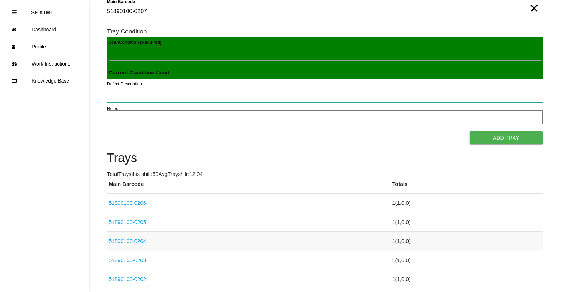
scroll to position [36, 0]
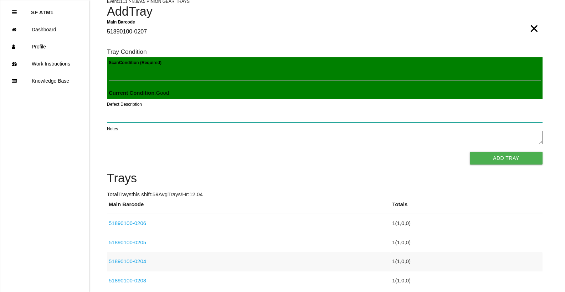
click at [470, 152] on button "Add Tray" at bounding box center [506, 158] width 73 height 13
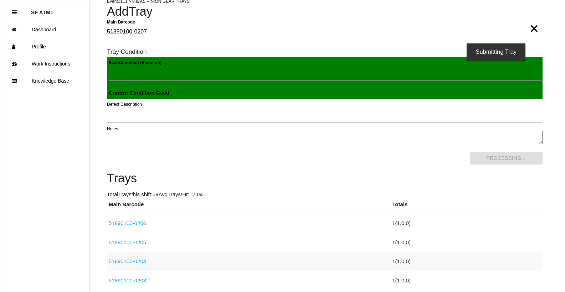
scroll to position [0, 0]
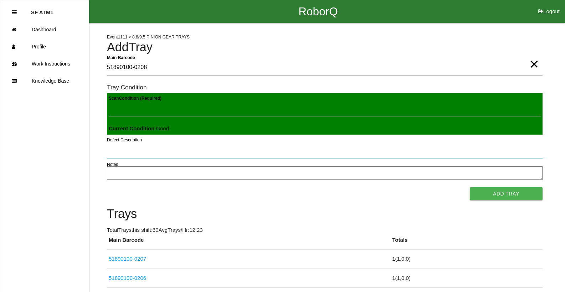
click at [470, 188] on button "Add Tray" at bounding box center [506, 194] width 73 height 13
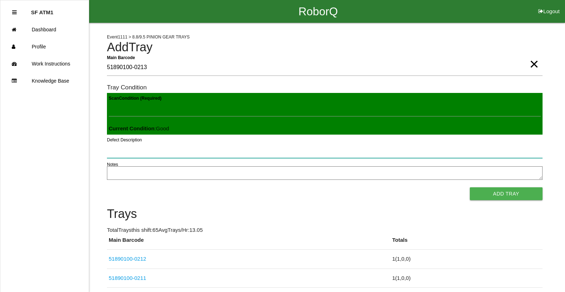
click at [470, 188] on button "Add Tray" at bounding box center [506, 194] width 73 height 13
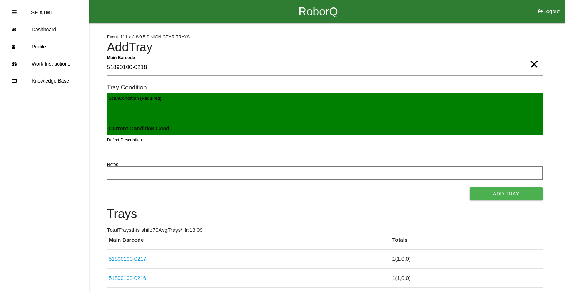
click at [470, 188] on button "Add Tray" at bounding box center [506, 194] width 73 height 13
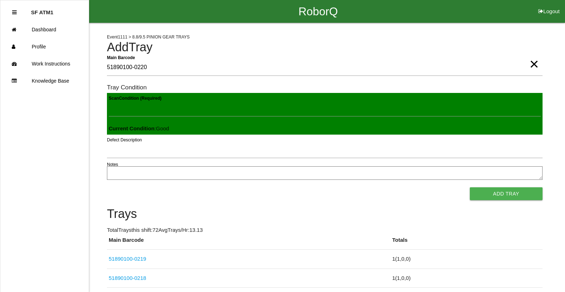
click at [470, 188] on button "Add Tray" at bounding box center [506, 194] width 73 height 13
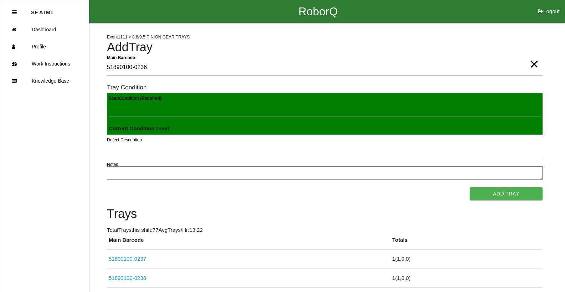
click at [470, 188] on button "Add Tray" at bounding box center [506, 194] width 73 height 13
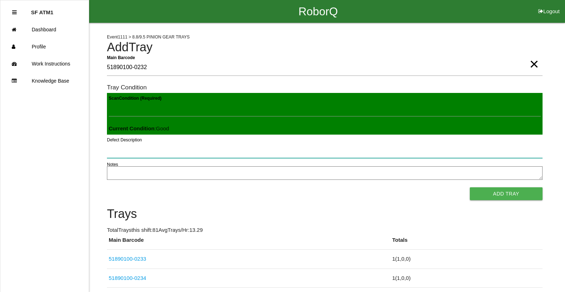
click at [470, 188] on button "Add Tray" at bounding box center [506, 194] width 73 height 13
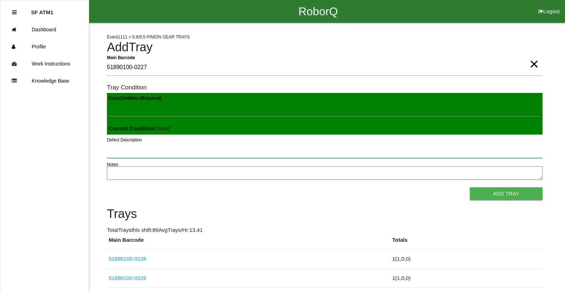
click at [470, 188] on button "Add Tray" at bounding box center [506, 194] width 73 height 13
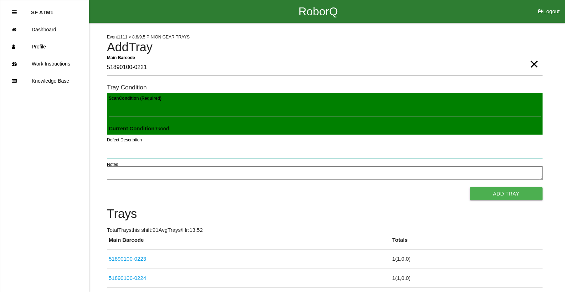
click at [470, 188] on button "Add Tray" at bounding box center [506, 194] width 73 height 13
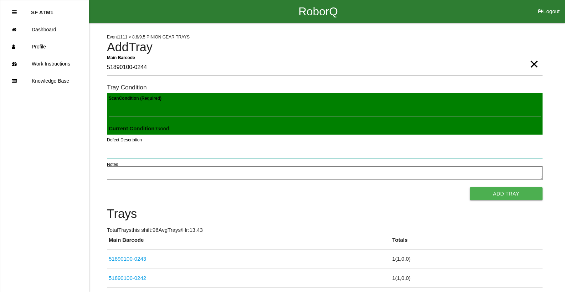
click at [470, 188] on button "Add Tray" at bounding box center [506, 194] width 73 height 13
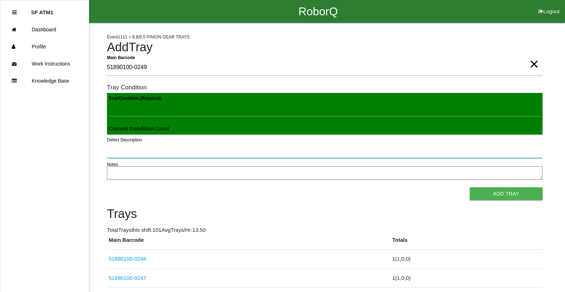
click at [470, 188] on button "Add Tray" at bounding box center [506, 194] width 73 height 13
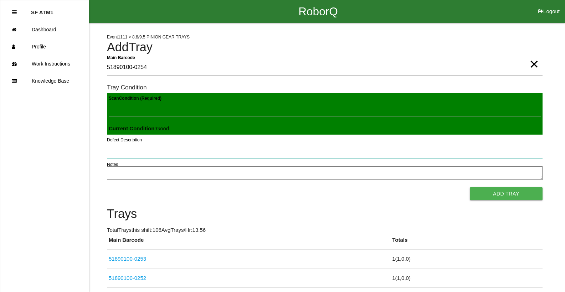
click at [470, 188] on button "Add Tray" at bounding box center [506, 194] width 73 height 13
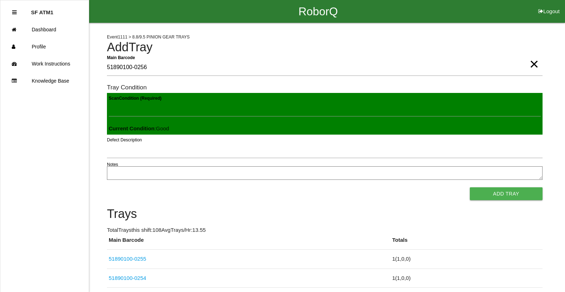
click at [470, 188] on button "Add Tray" at bounding box center [506, 194] width 73 height 13
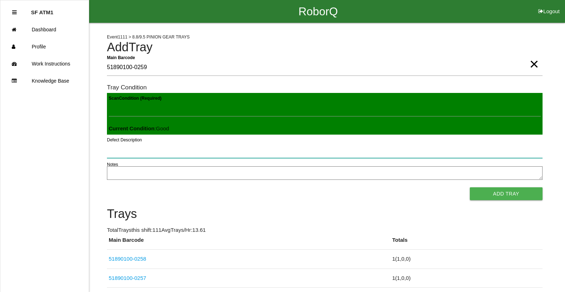
click at [470, 188] on button "Add Tray" at bounding box center [506, 194] width 73 height 13
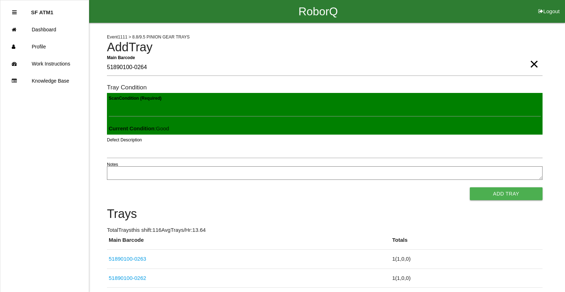
click at [470, 188] on button "Add Tray" at bounding box center [506, 194] width 73 height 13
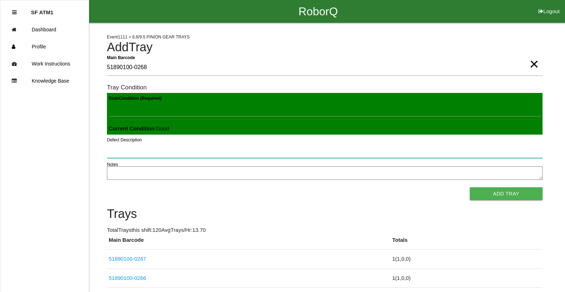
click at [470, 188] on button "Add Tray" at bounding box center [506, 194] width 73 height 13
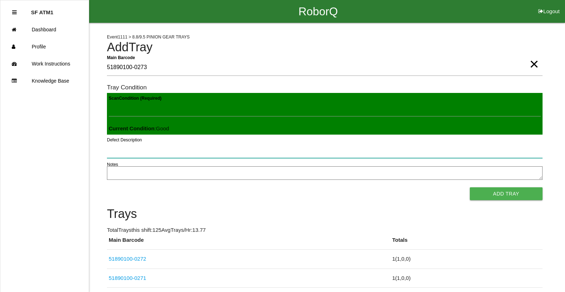
click at [470, 188] on button "Add Tray" at bounding box center [506, 194] width 73 height 13
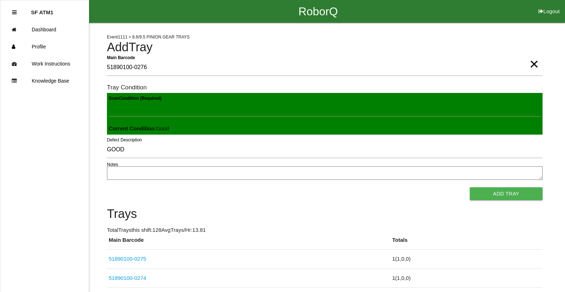
scroll to position [1, 0]
click at [470, 188] on button "Add Tray" at bounding box center [506, 194] width 73 height 13
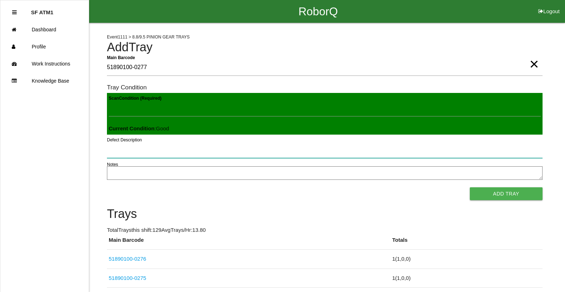
click at [470, 188] on button "Add Tray" at bounding box center [506, 194] width 73 height 13
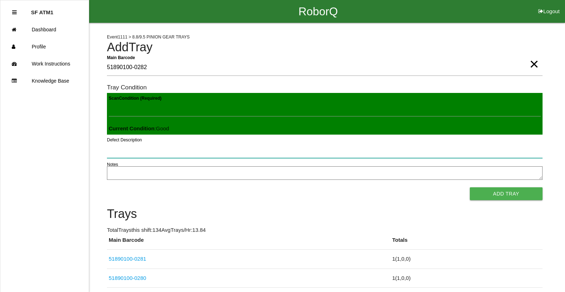
click at [470, 188] on button "Add Tray" at bounding box center [506, 194] width 73 height 13
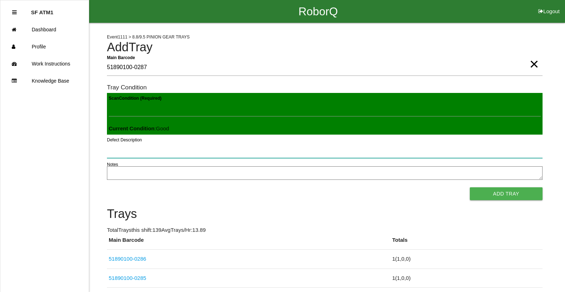
click at [470, 188] on button "Add Tray" at bounding box center [506, 194] width 73 height 13
